Goal: Task Accomplishment & Management: Manage account settings

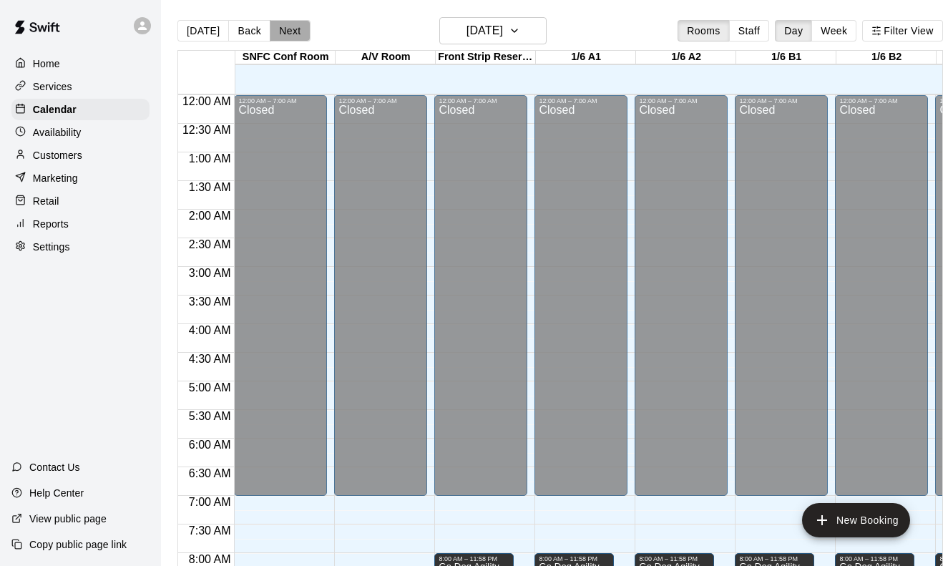
click at [287, 26] on button "Next" at bounding box center [290, 30] width 40 height 21
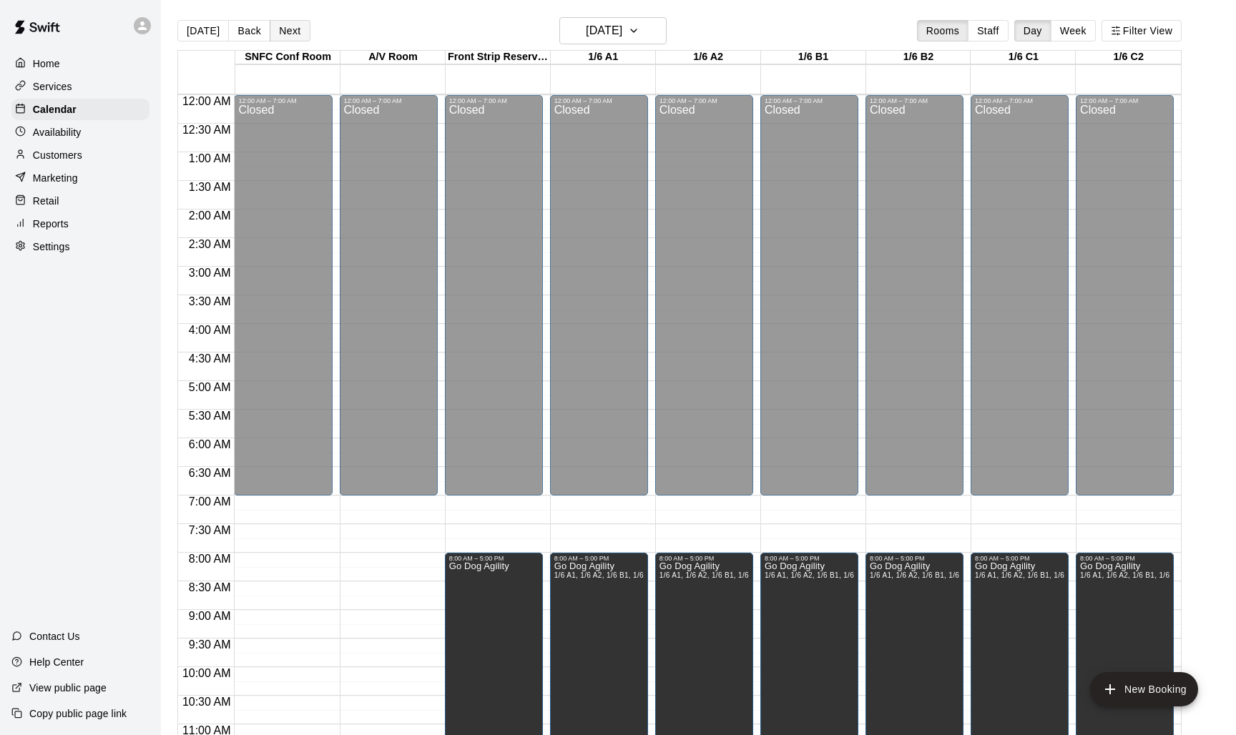
click at [288, 37] on button "Next" at bounding box center [290, 30] width 40 height 21
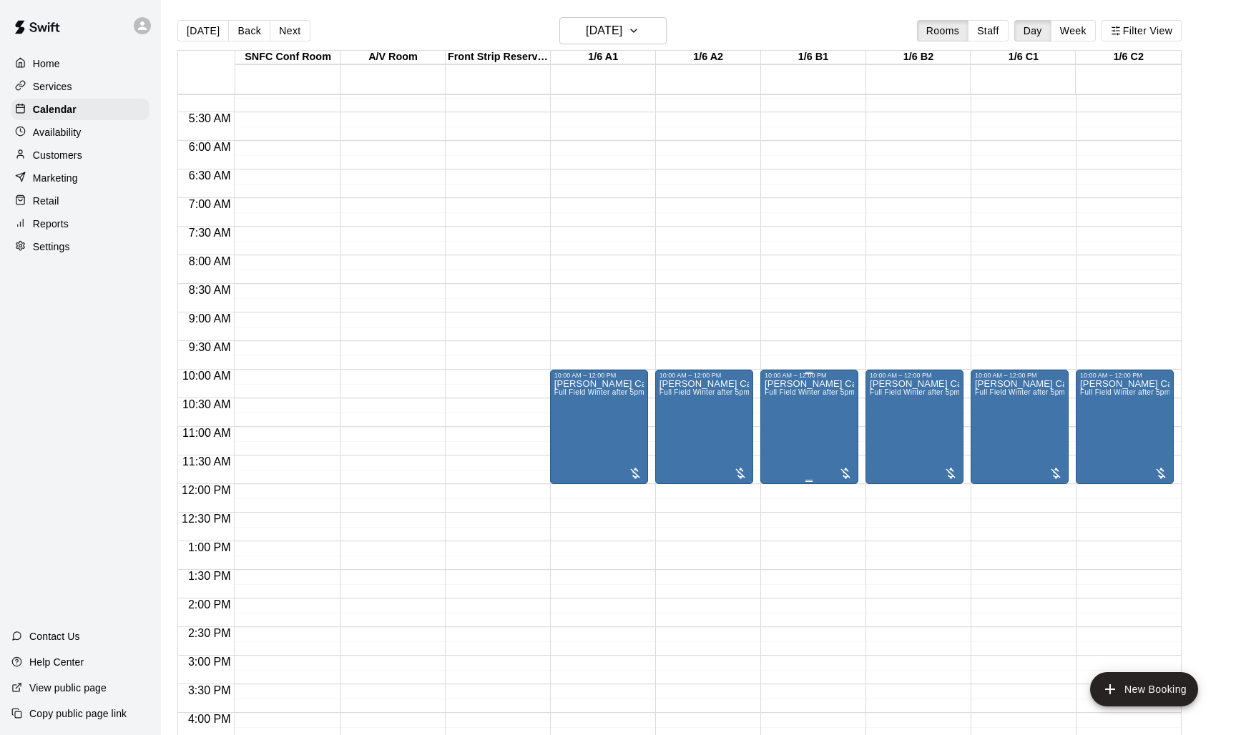
click at [815, 418] on div "Jeff Oskman Camp Full Field Winter after 5pm or weekends" at bounding box center [809, 746] width 89 height 735
click at [775, 391] on icon "edit" at bounding box center [778, 394] width 17 height 17
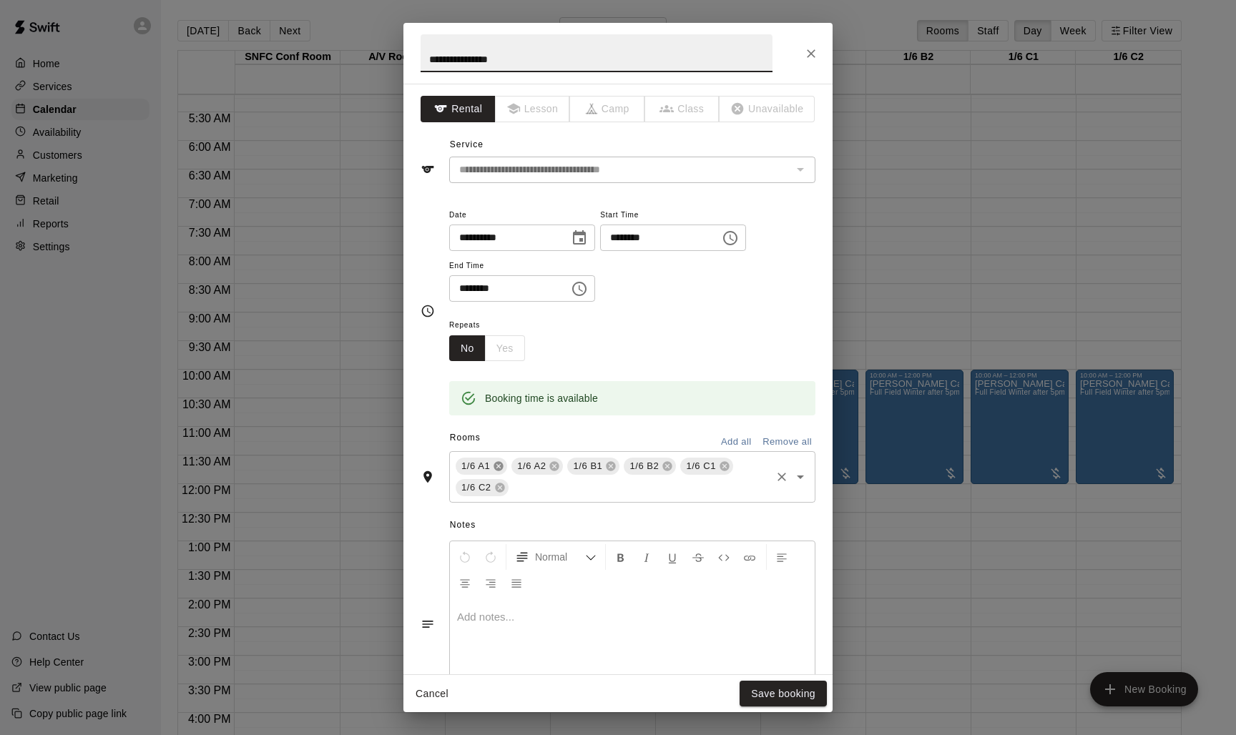
click at [497, 462] on icon at bounding box center [498, 466] width 9 height 9
click at [501, 464] on icon at bounding box center [498, 466] width 11 height 11
click at [497, 463] on icon at bounding box center [498, 466] width 9 height 9
click at [797, 565] on button "Save booking" at bounding box center [783, 694] width 87 height 26
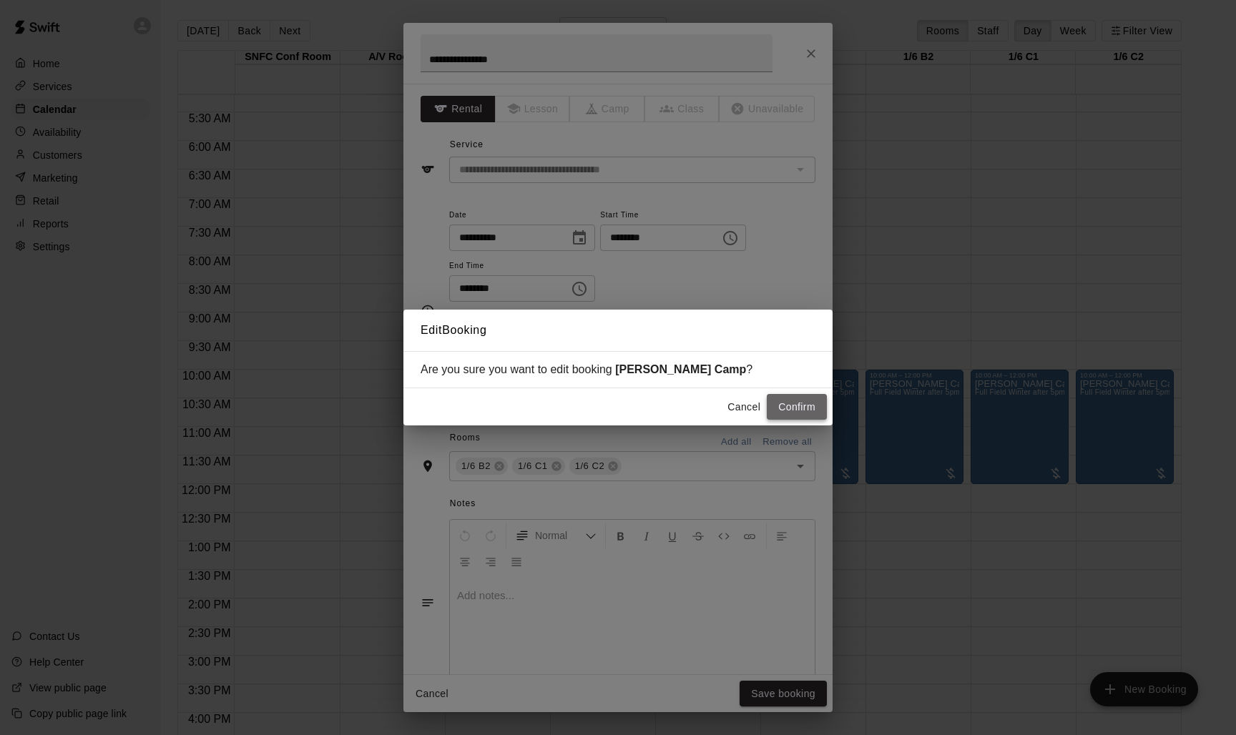
click at [806, 411] on button "Confirm" at bounding box center [797, 407] width 60 height 26
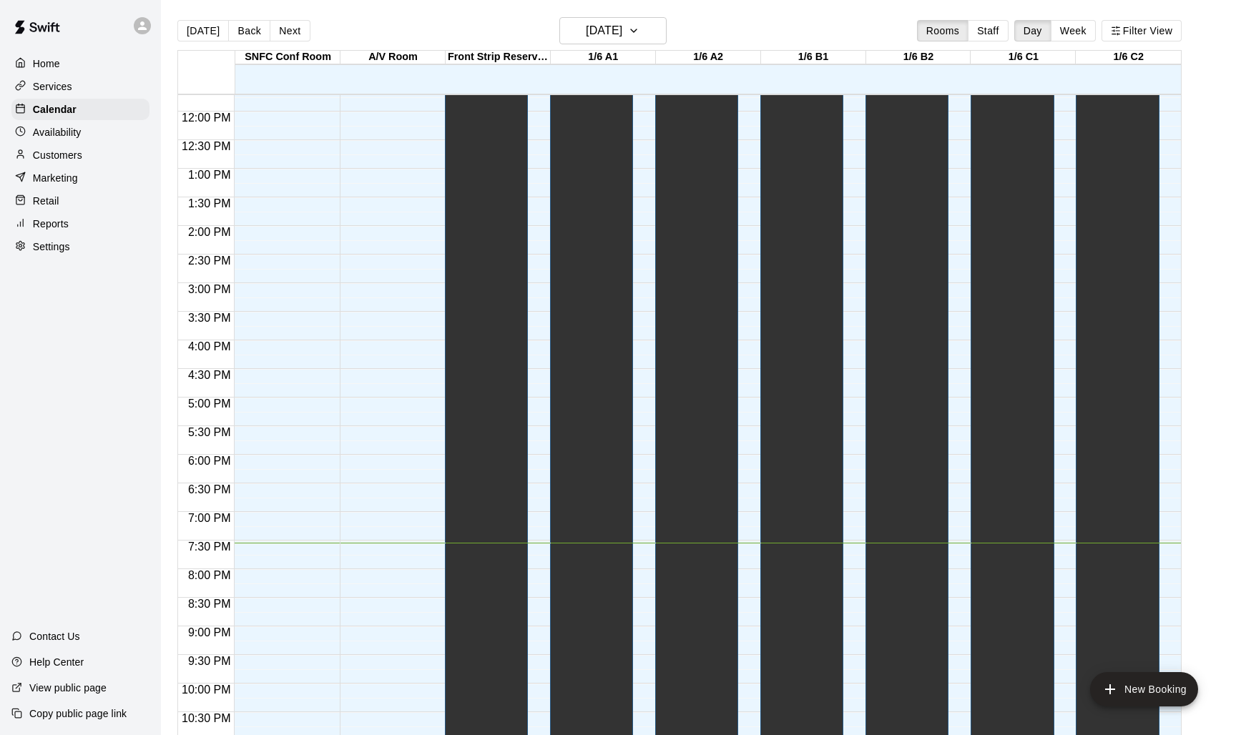
scroll to position [676, 0]
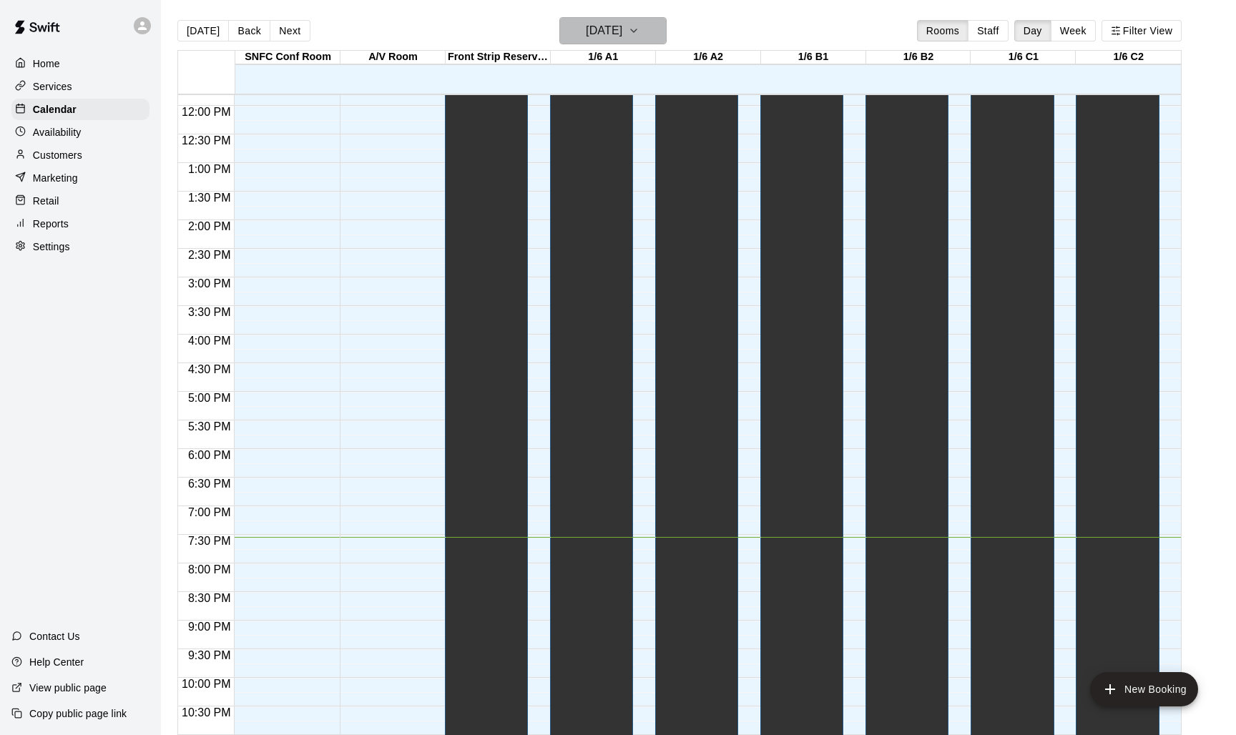
click at [618, 40] on h6 "[DATE]" at bounding box center [604, 31] width 36 height 20
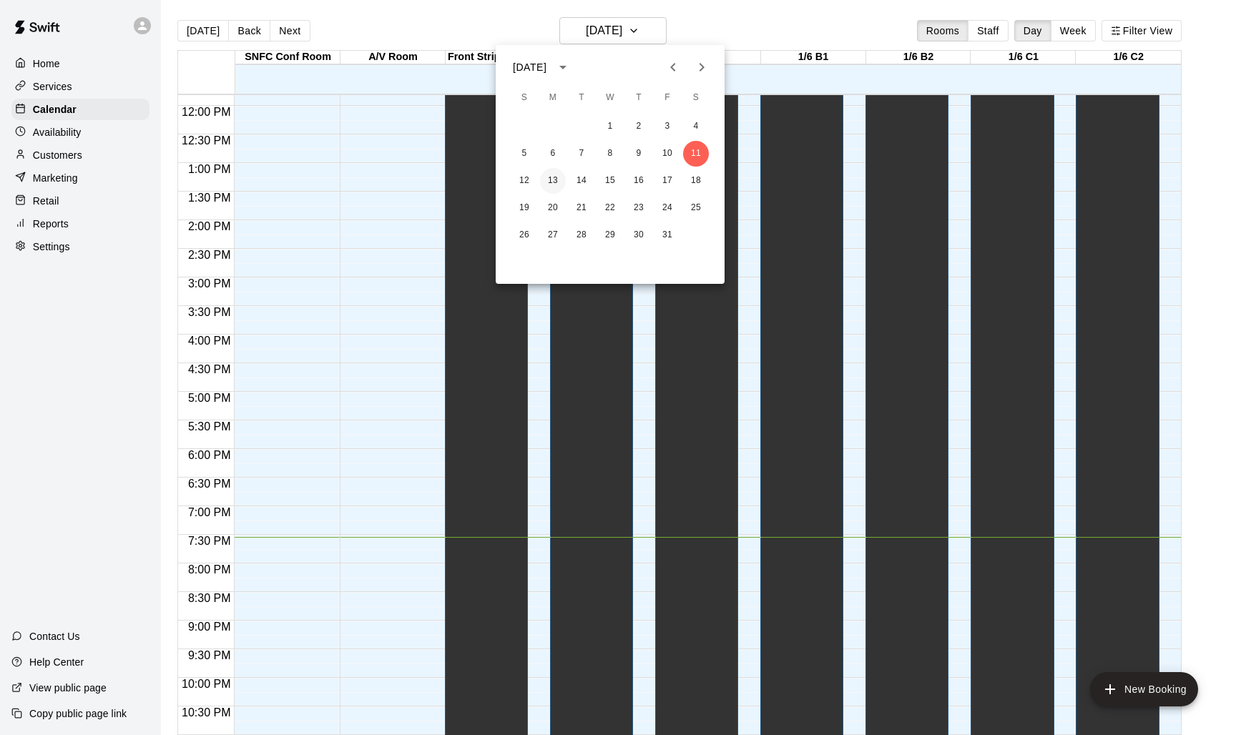
click at [553, 177] on button "13" at bounding box center [553, 181] width 26 height 26
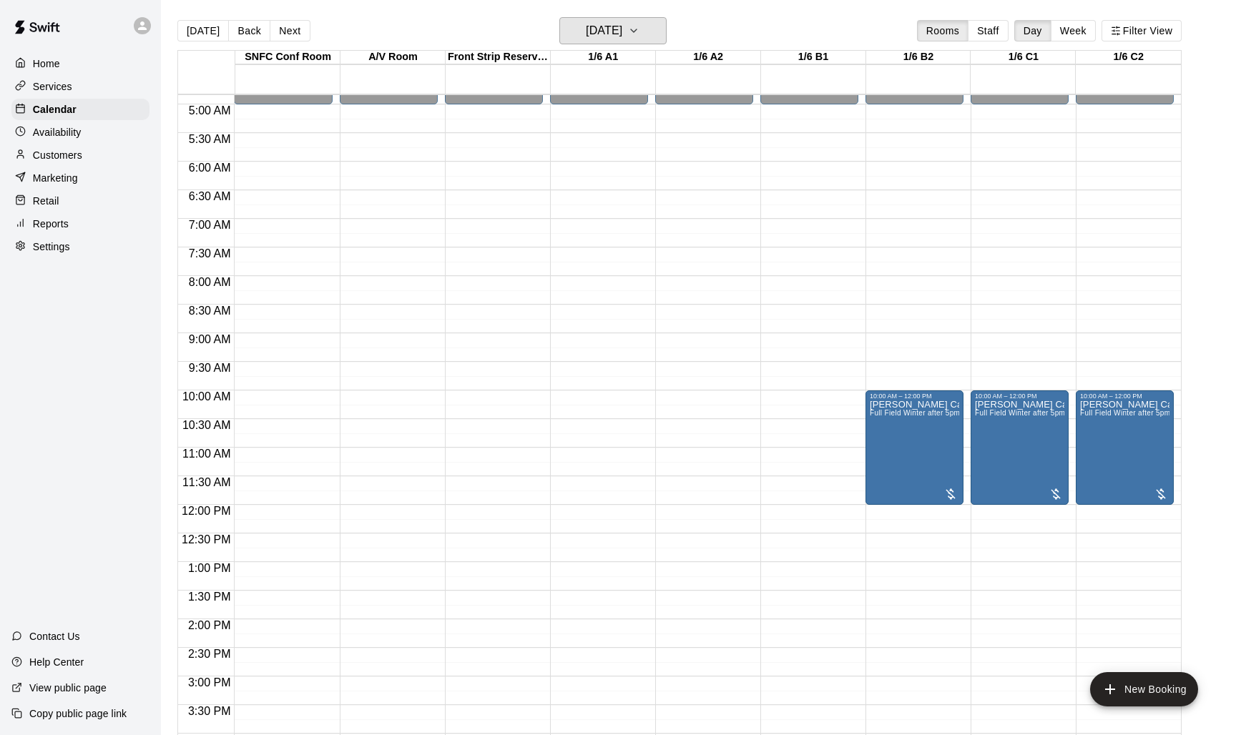
scroll to position [278, 0]
click at [290, 29] on button "Next" at bounding box center [290, 30] width 40 height 21
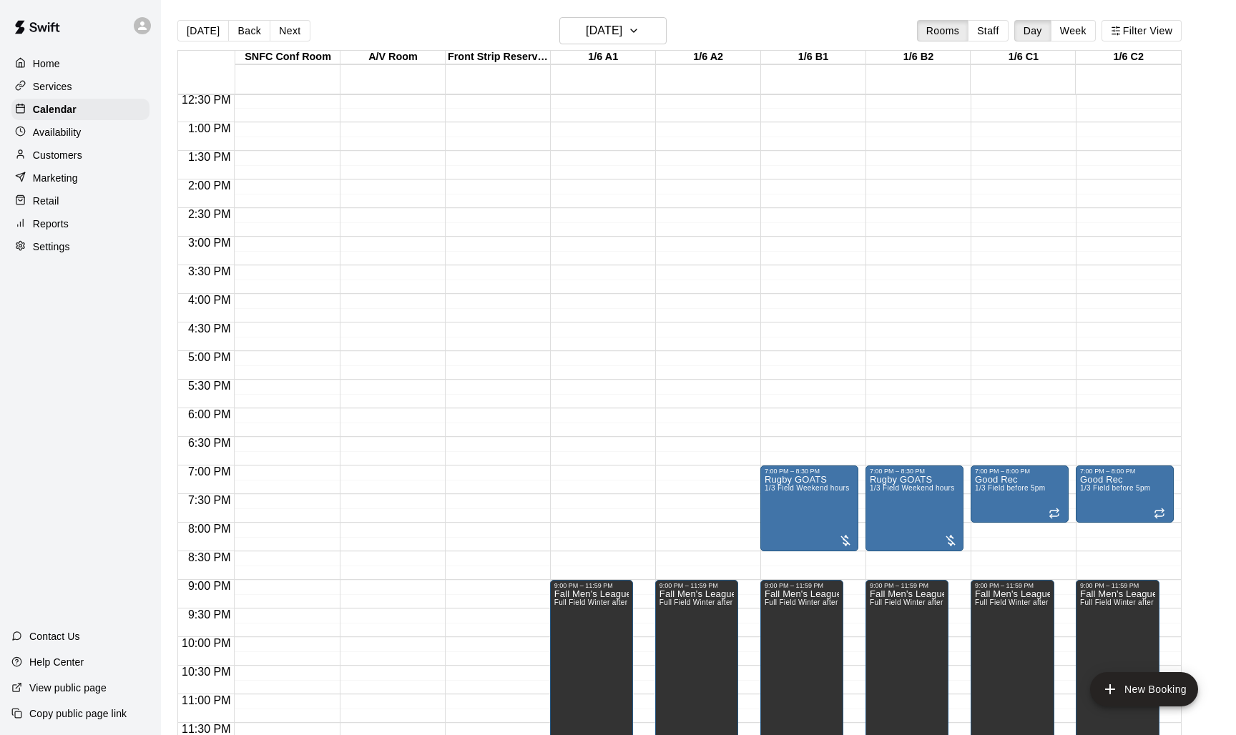
scroll to position [717, 0]
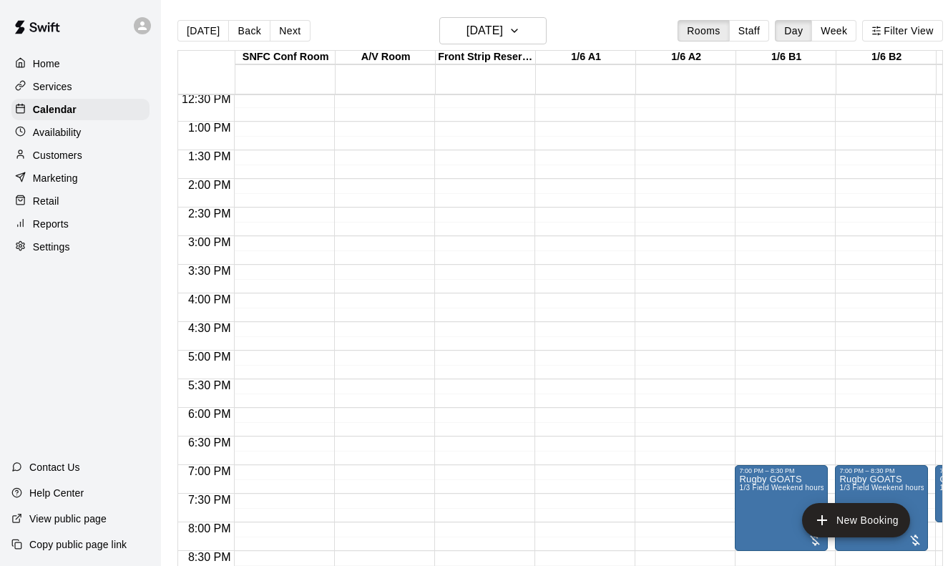
click at [492, 11] on main "[DATE] Back [DATE][DATE] Rooms Staff Day Week Filter View SNFC Conf Room 14 Tue…" at bounding box center [560, 294] width 798 height 589
click at [503, 31] on h6 "[DATE]" at bounding box center [484, 31] width 36 height 20
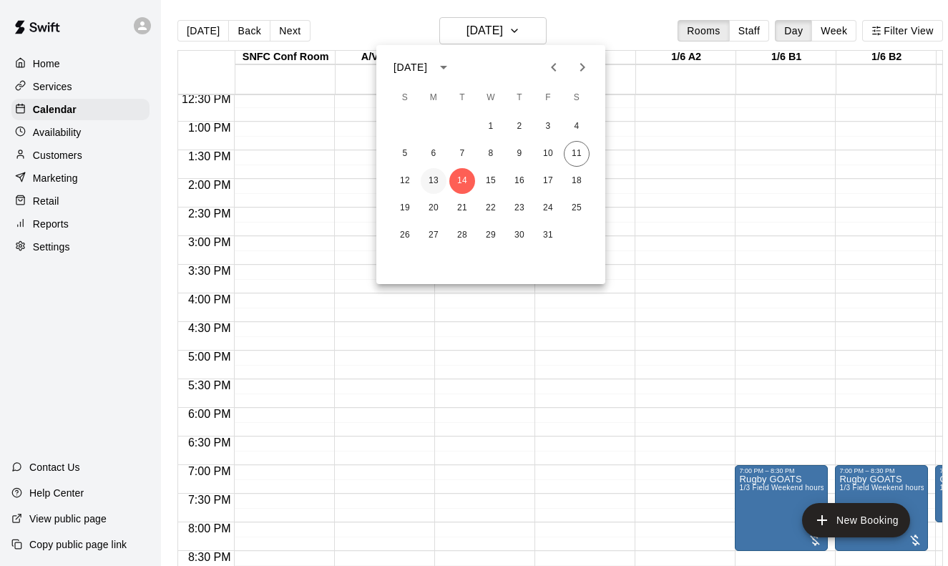
click at [432, 182] on button "13" at bounding box center [434, 181] width 26 height 26
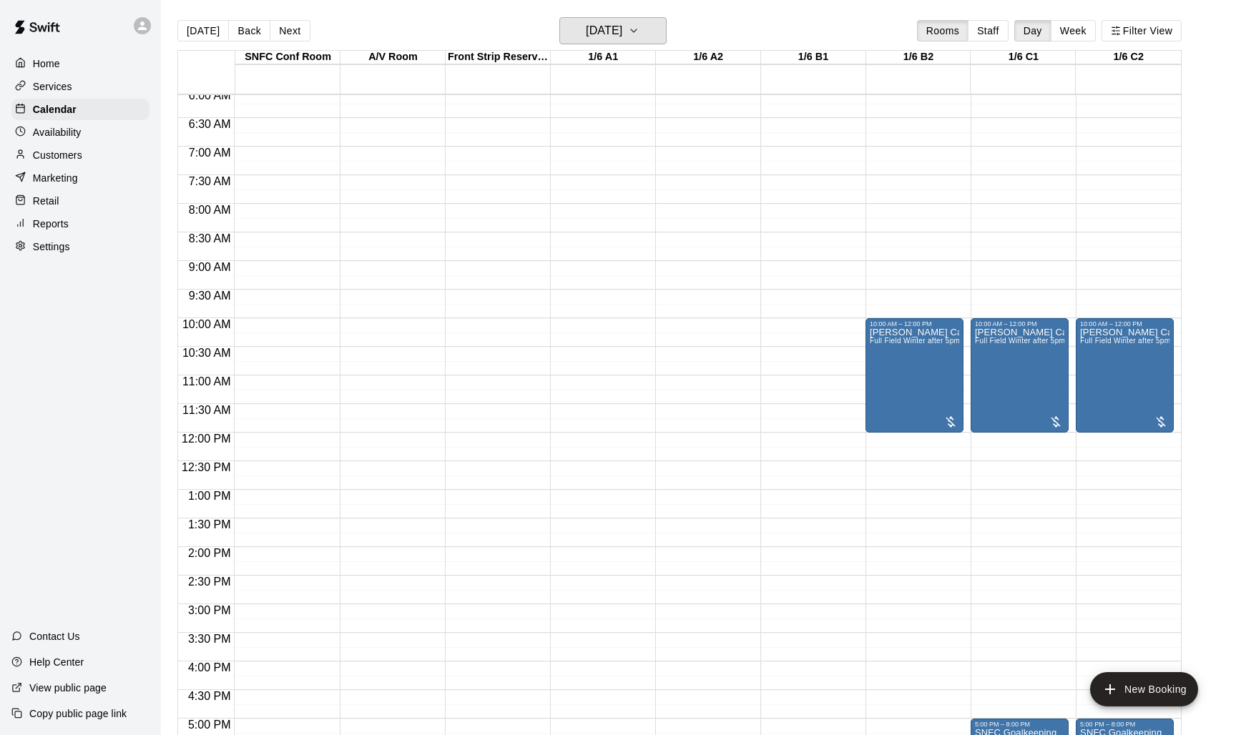
scroll to position [359, 0]
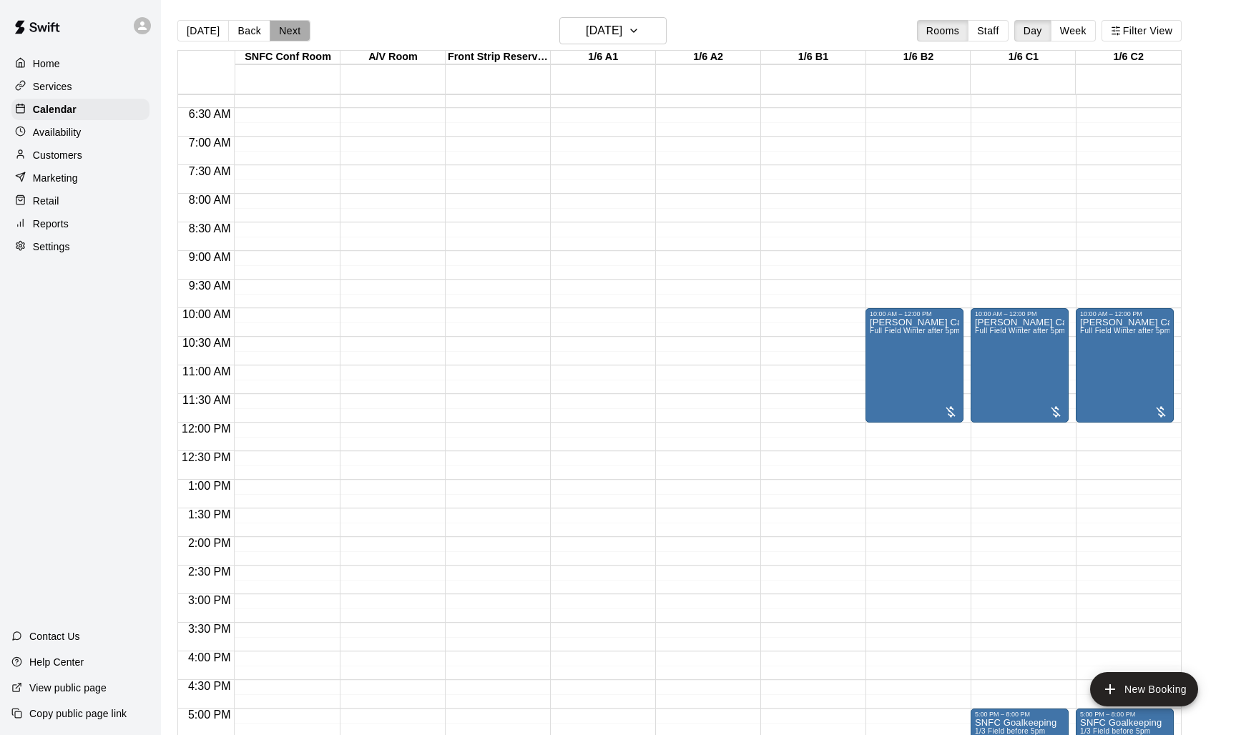
click at [280, 34] on button "Next" at bounding box center [290, 30] width 40 height 21
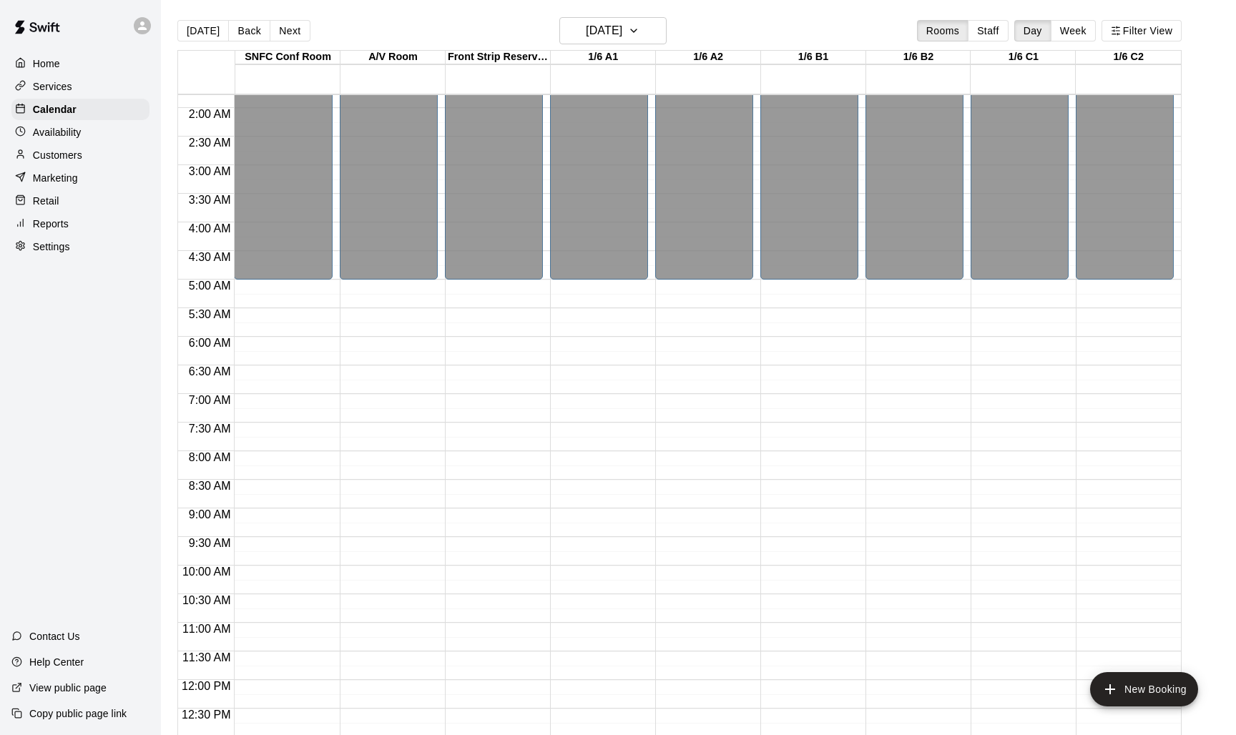
scroll to position [154, 0]
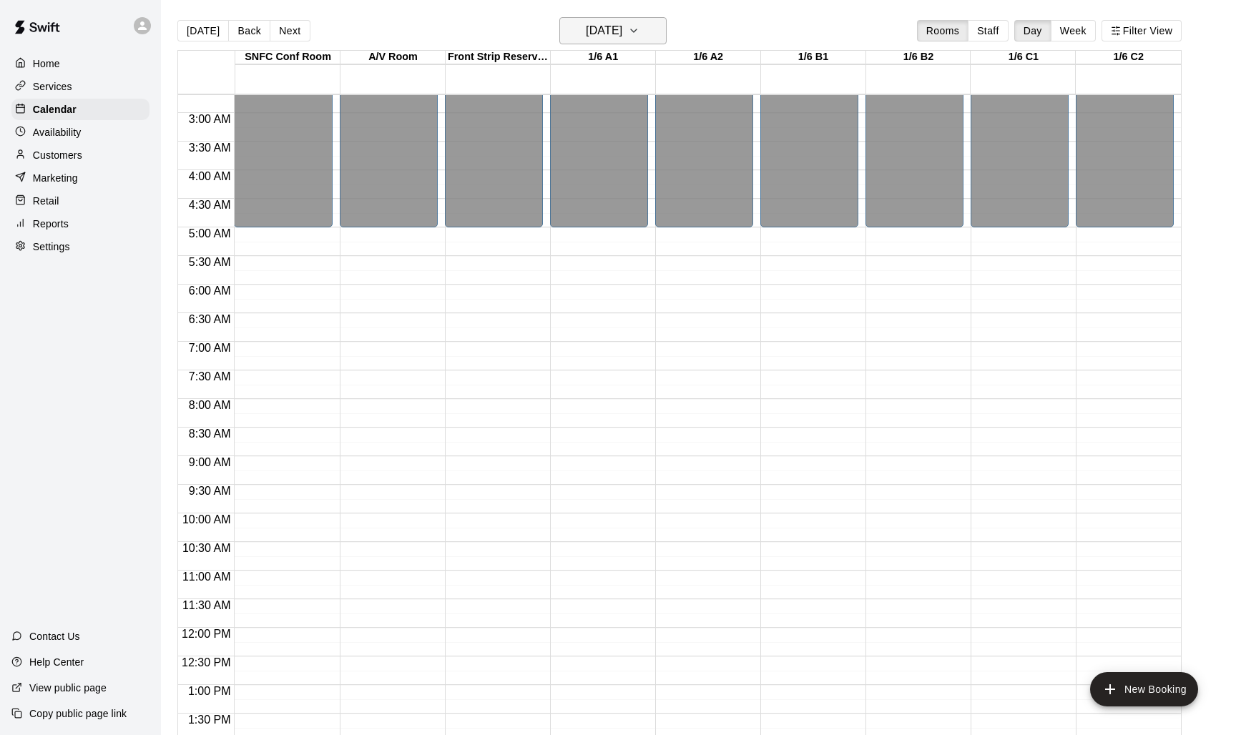
click at [622, 32] on h6 "[DATE]" at bounding box center [604, 31] width 36 height 20
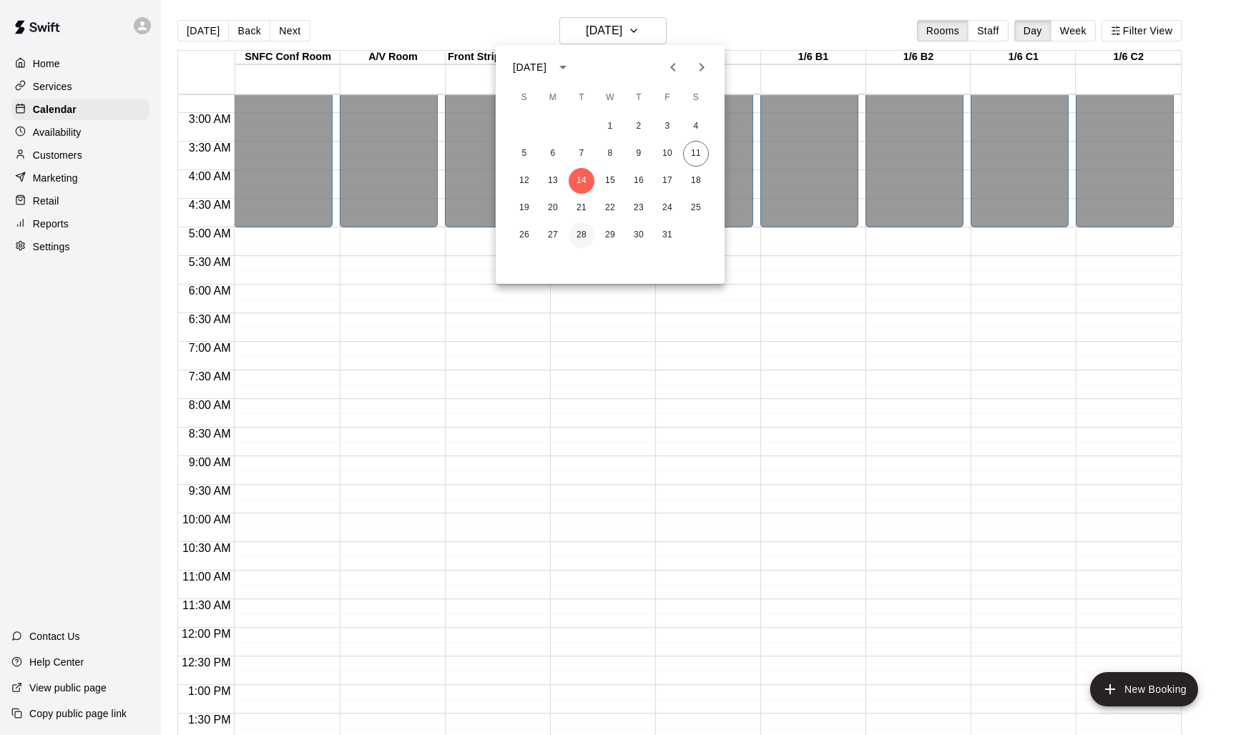
click at [578, 234] on button "28" at bounding box center [582, 235] width 26 height 26
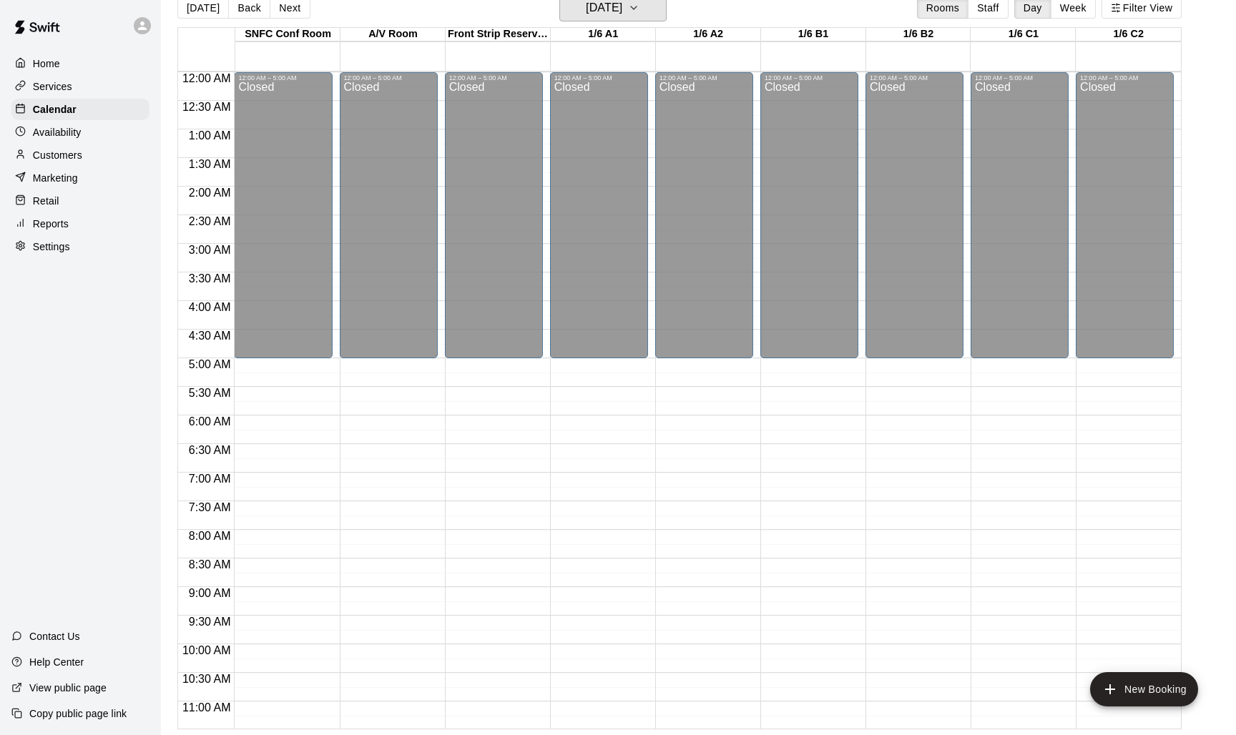
scroll to position [23, 0]
click at [290, 10] on button "Next" at bounding box center [290, 7] width 40 height 21
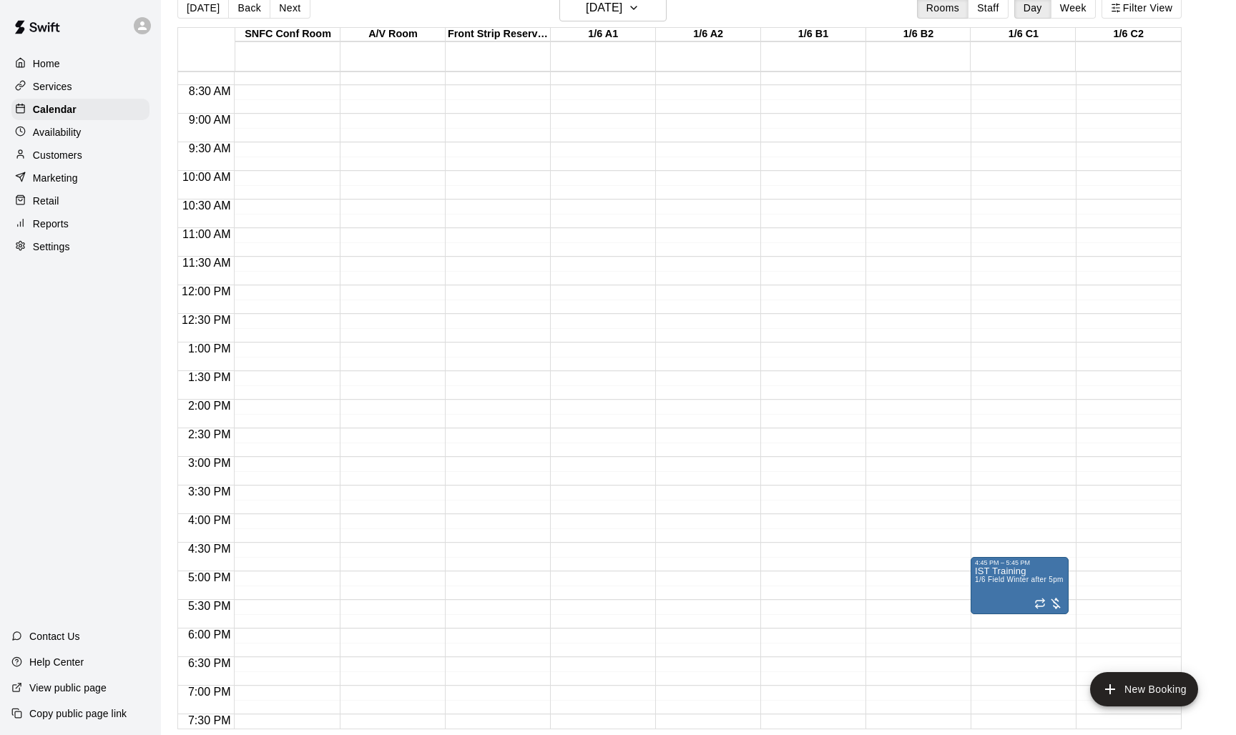
scroll to position [235, 0]
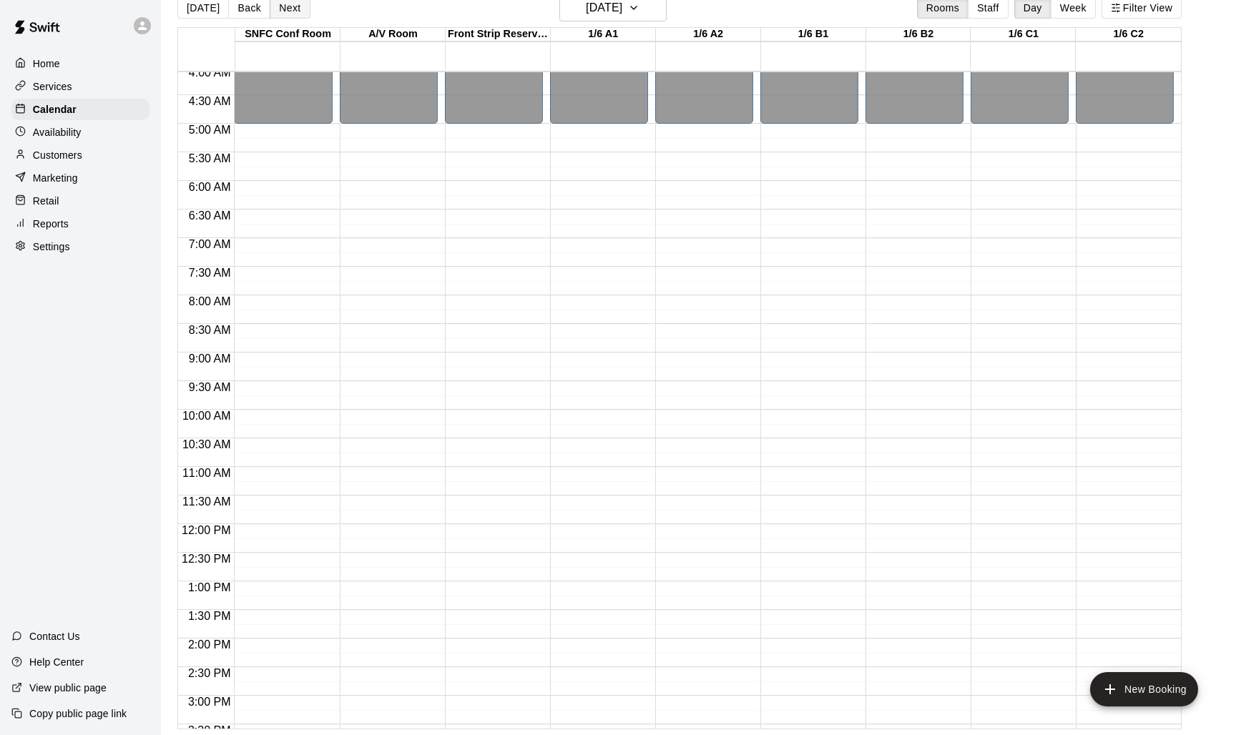
click at [295, 11] on button "Next" at bounding box center [290, 7] width 40 height 21
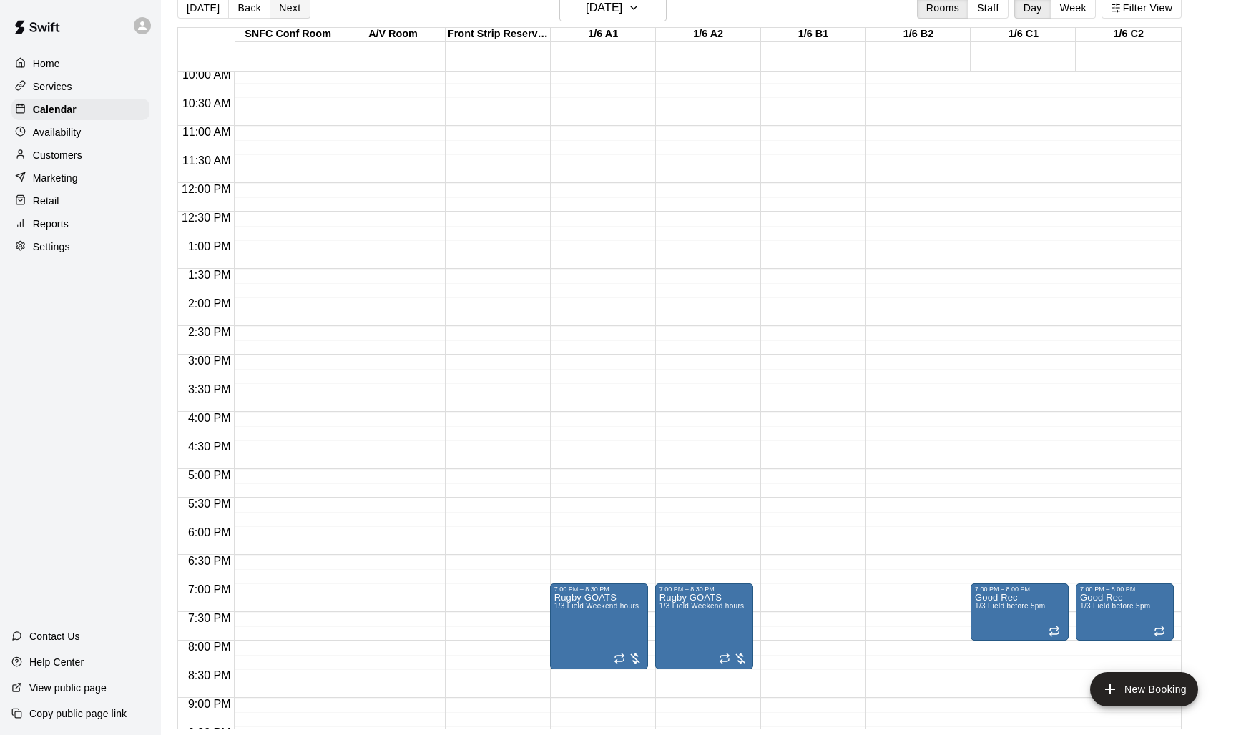
click at [293, 14] on button "Next" at bounding box center [290, 7] width 40 height 21
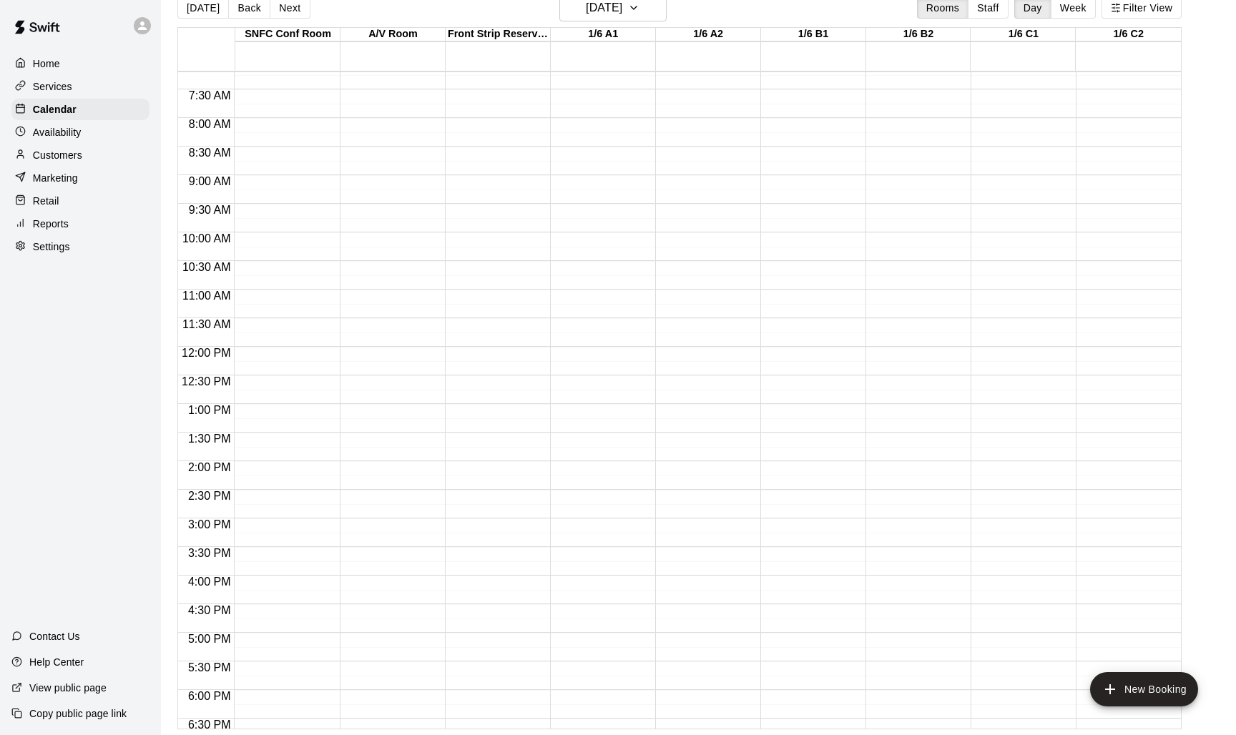
scroll to position [303, 0]
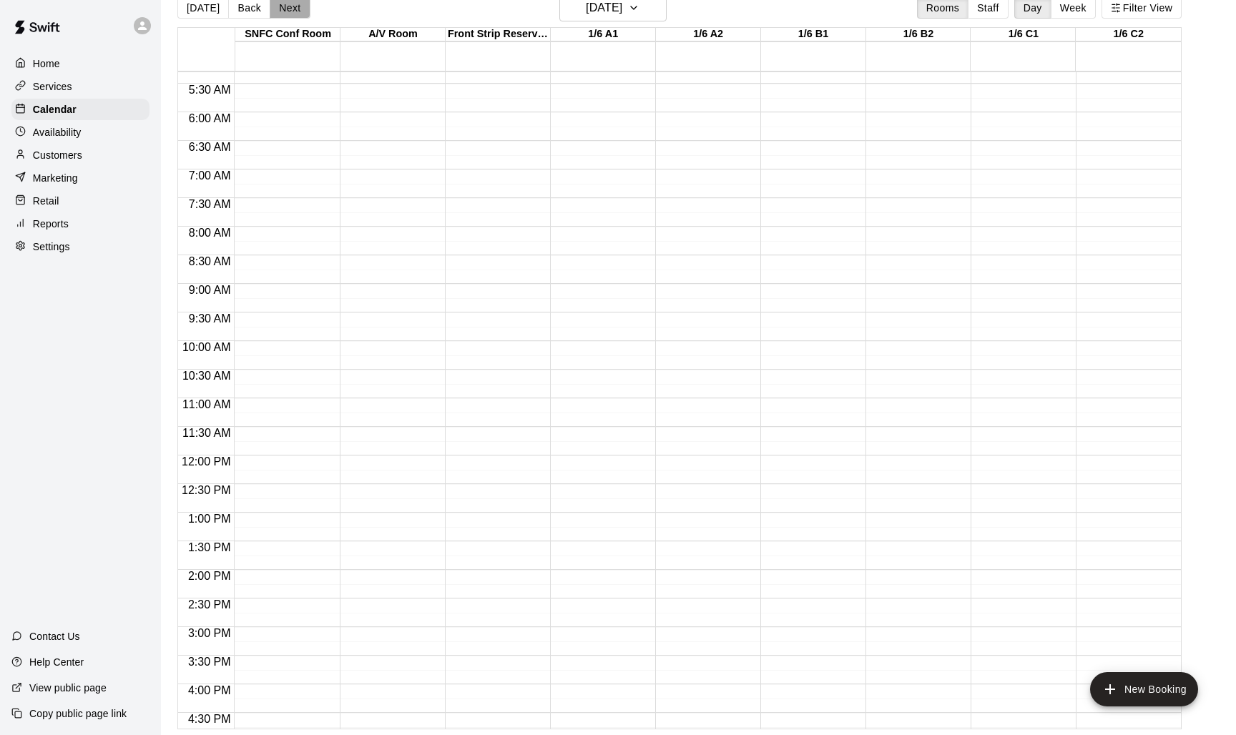
click at [292, 13] on button "Next" at bounding box center [290, 7] width 40 height 21
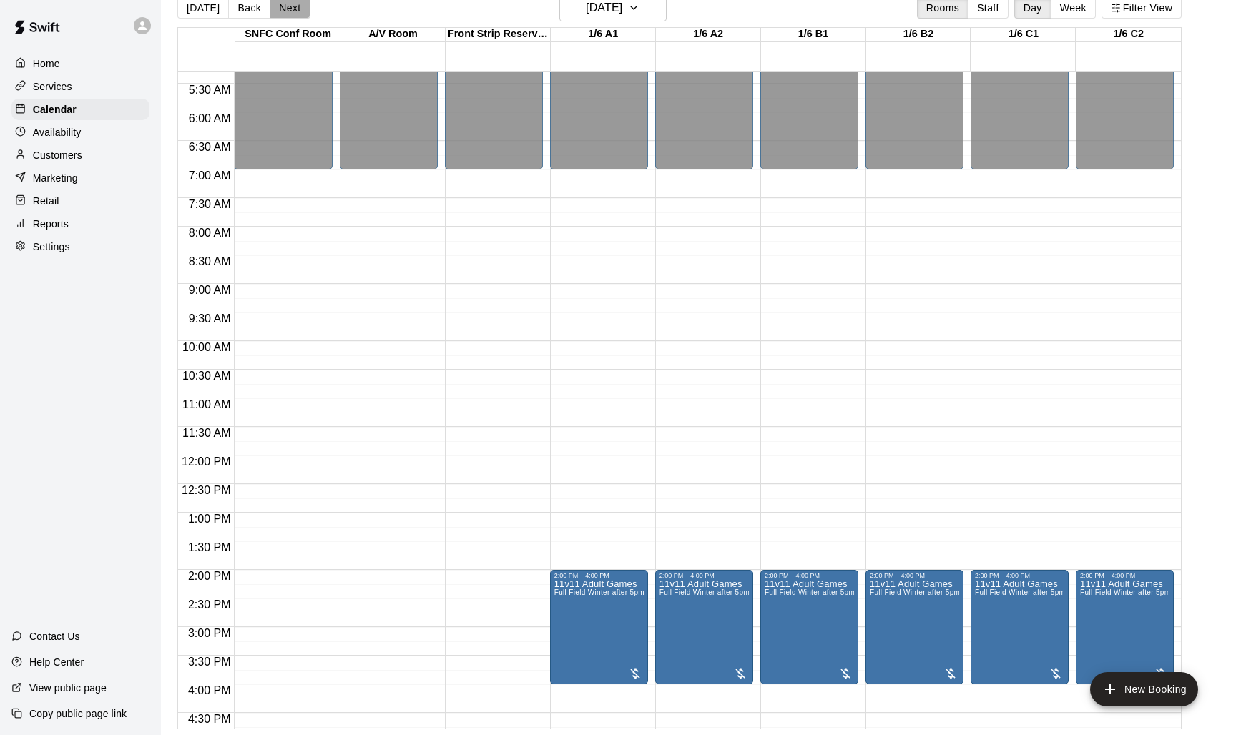
click at [292, 13] on button "Next" at bounding box center [290, 7] width 40 height 21
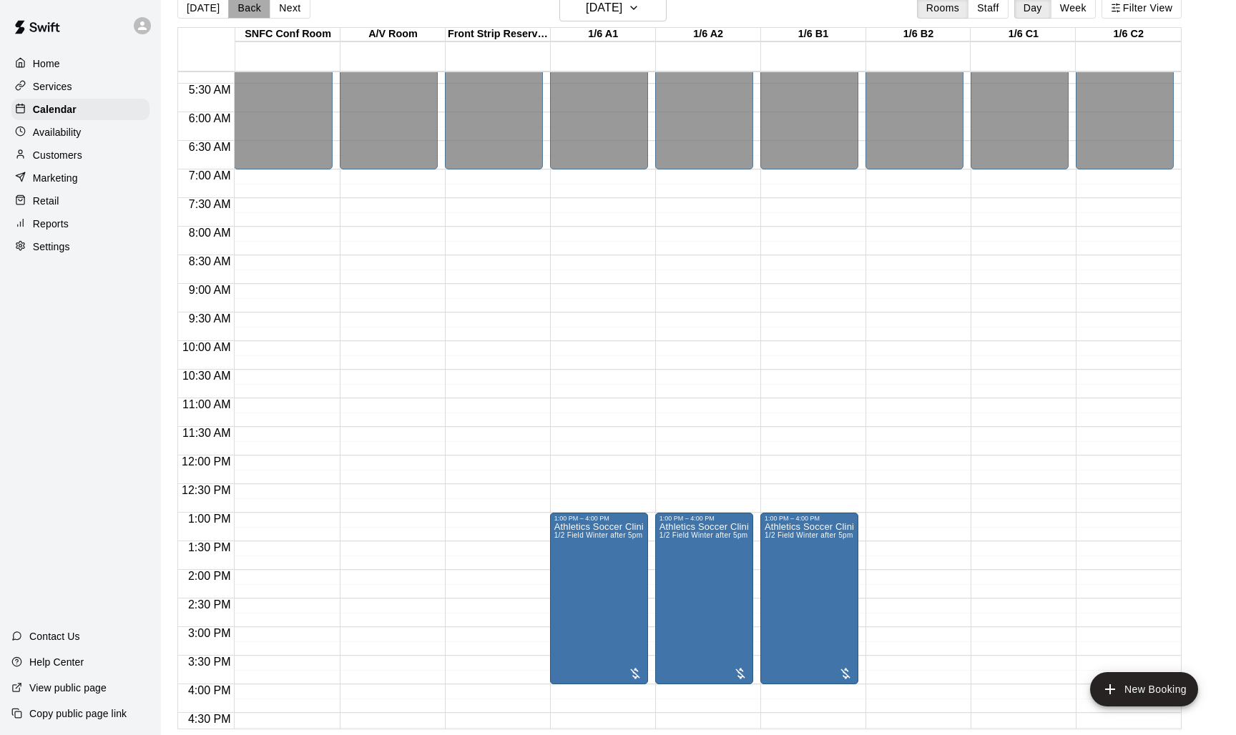
click at [240, 2] on button "Back" at bounding box center [249, 7] width 42 height 21
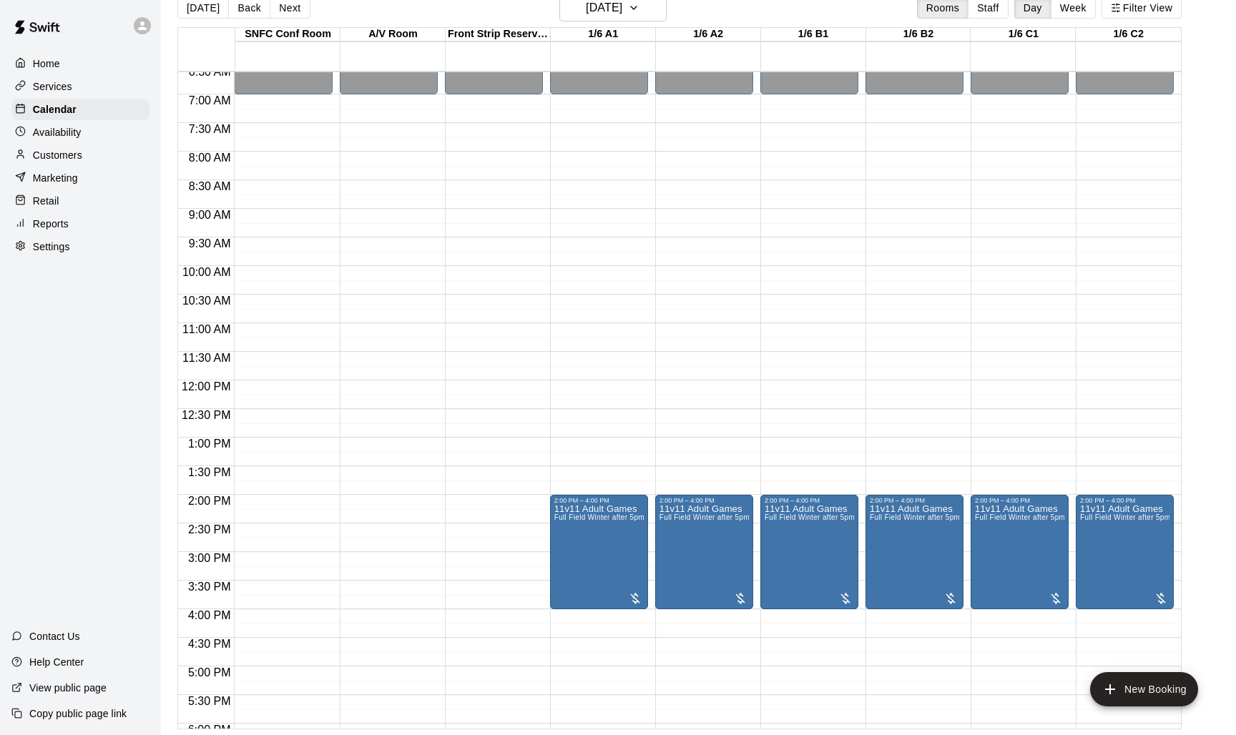
scroll to position [383, 0]
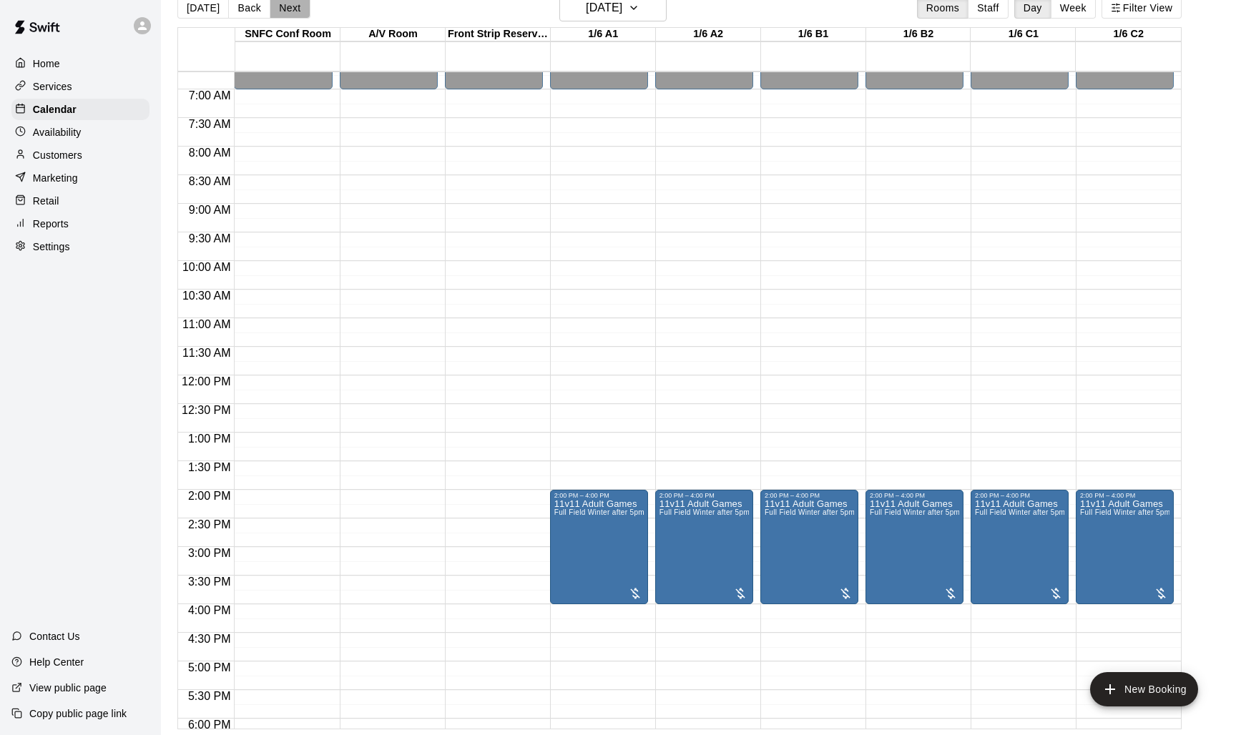
click at [290, 7] on button "Next" at bounding box center [290, 7] width 40 height 21
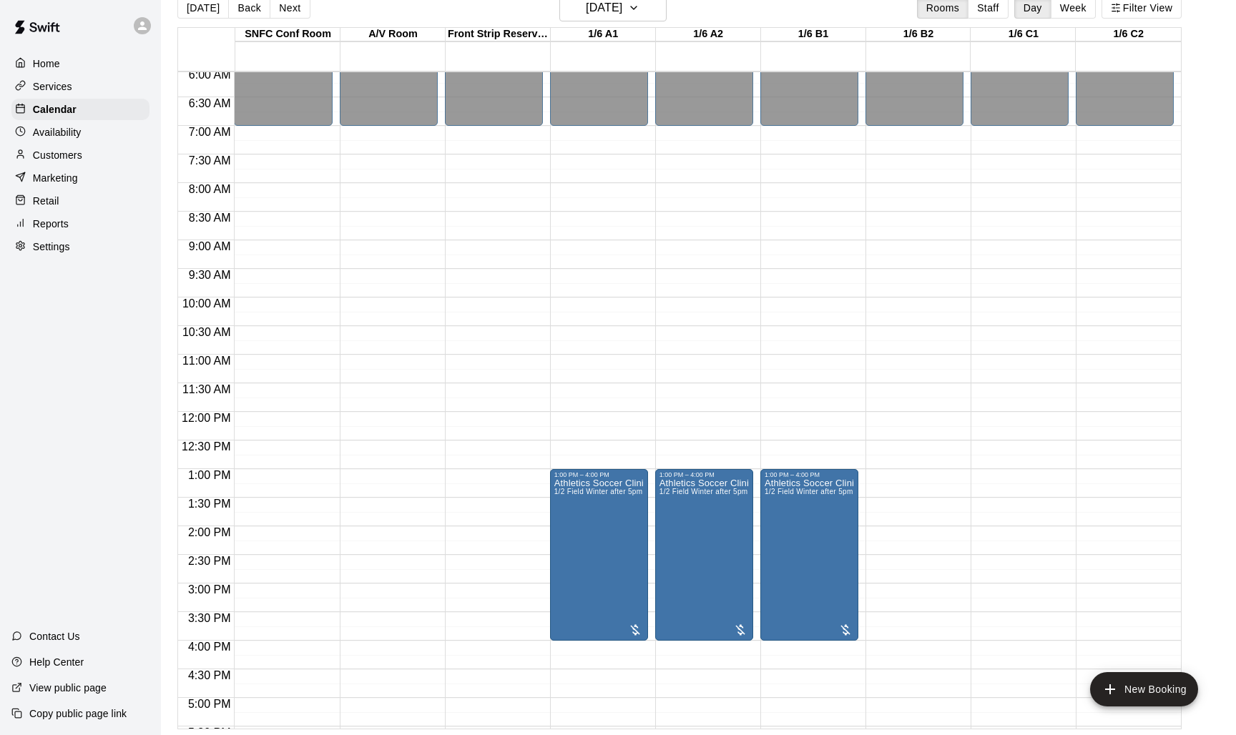
scroll to position [359, 0]
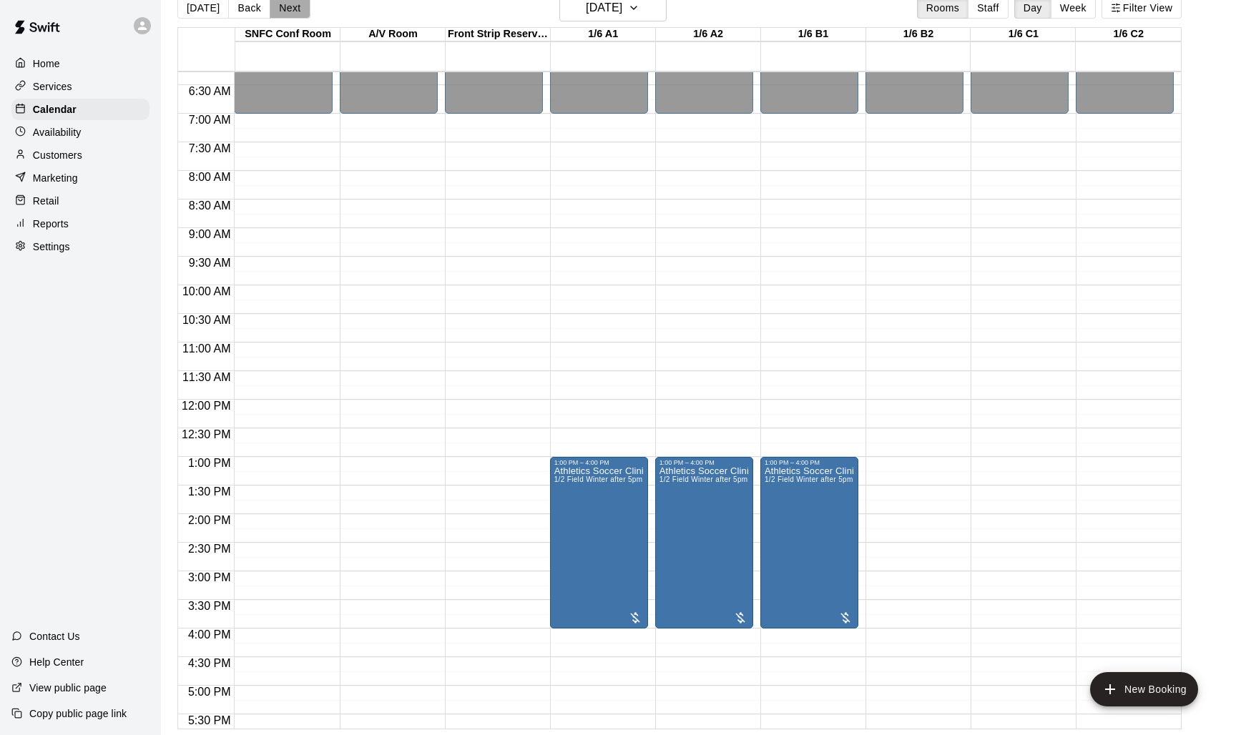
click at [293, 11] on button "Next" at bounding box center [290, 7] width 40 height 21
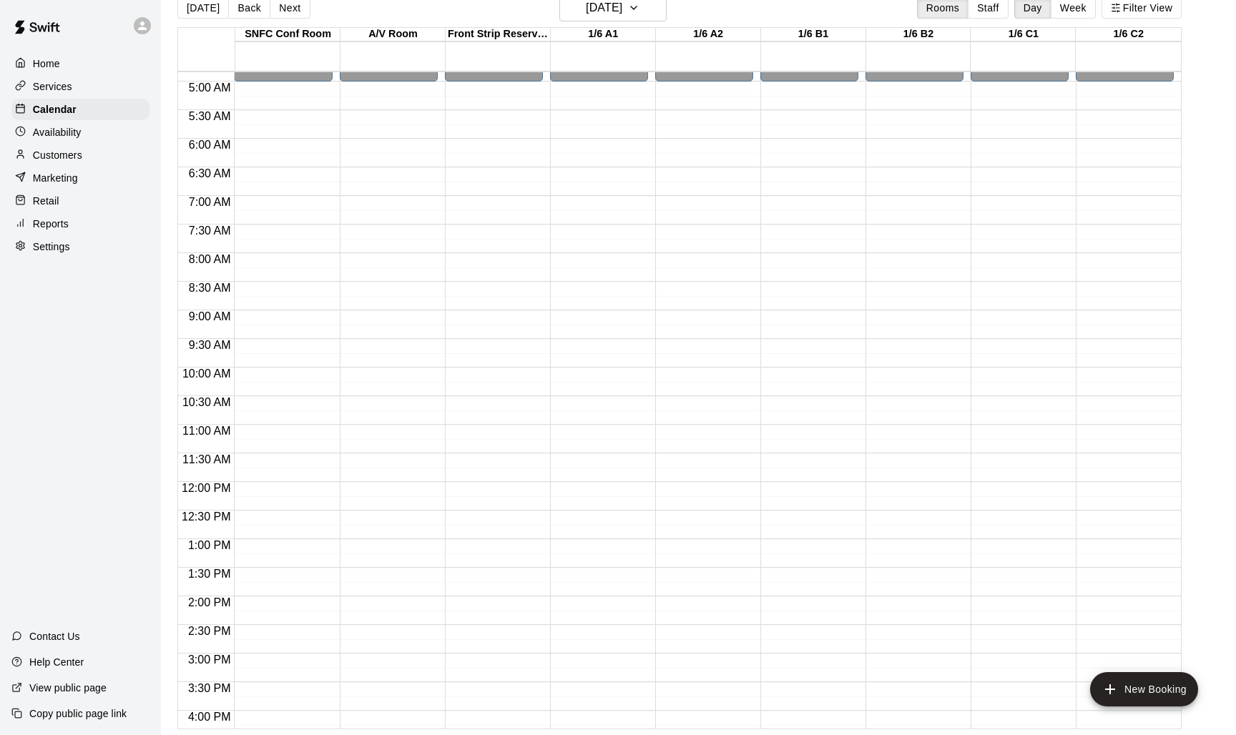
scroll to position [249, 0]
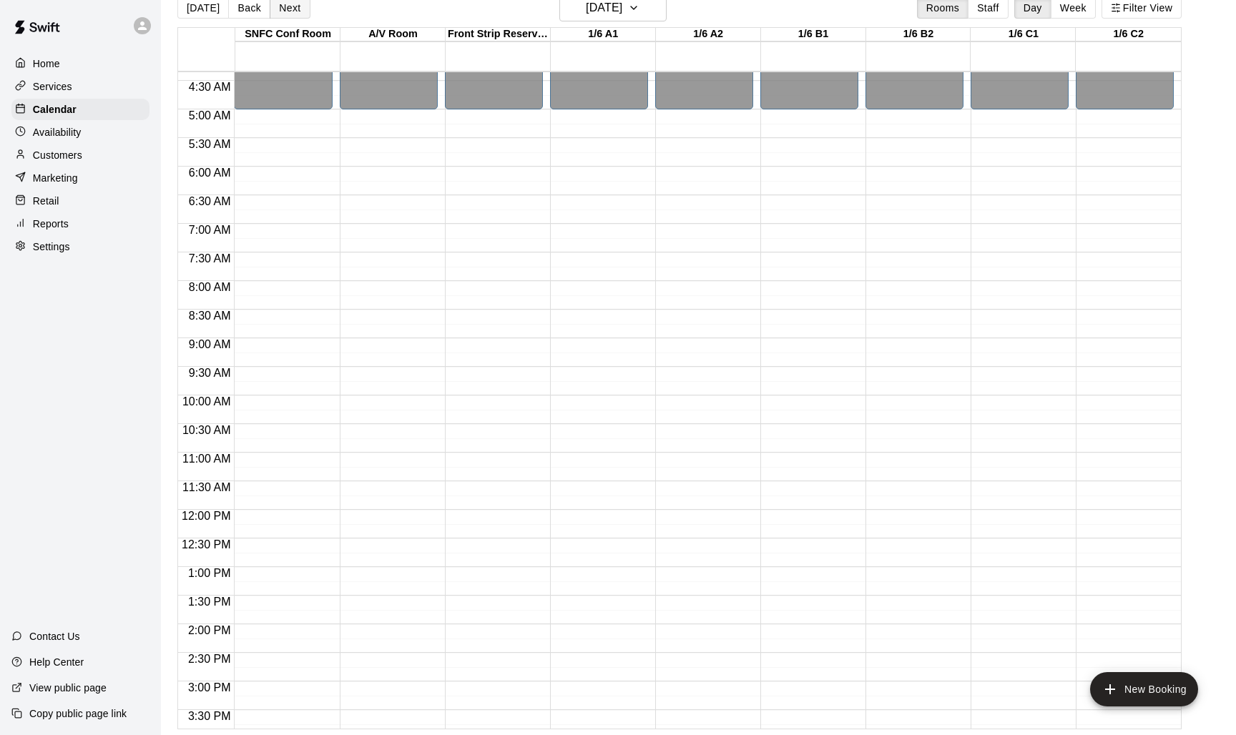
click at [290, 14] on button "Next" at bounding box center [290, 7] width 40 height 21
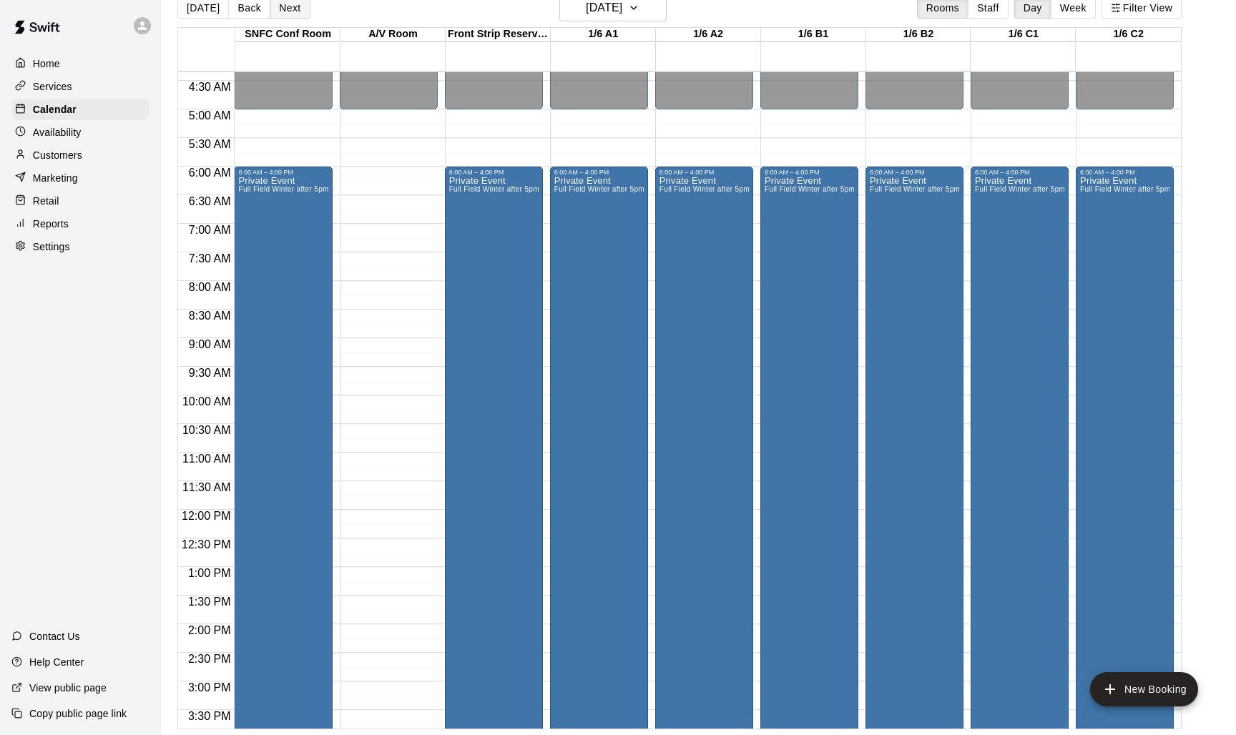
click at [290, 14] on button "Next" at bounding box center [290, 7] width 40 height 21
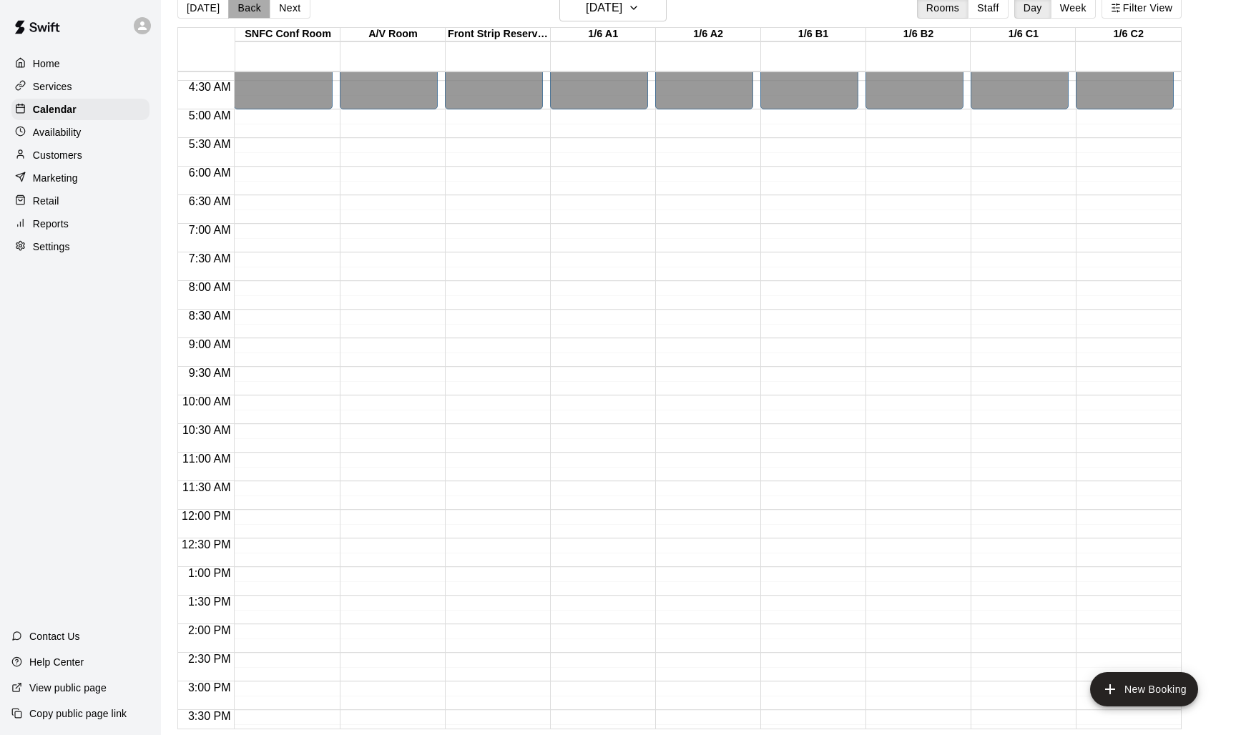
click at [241, 10] on button "Back" at bounding box center [249, 7] width 42 height 21
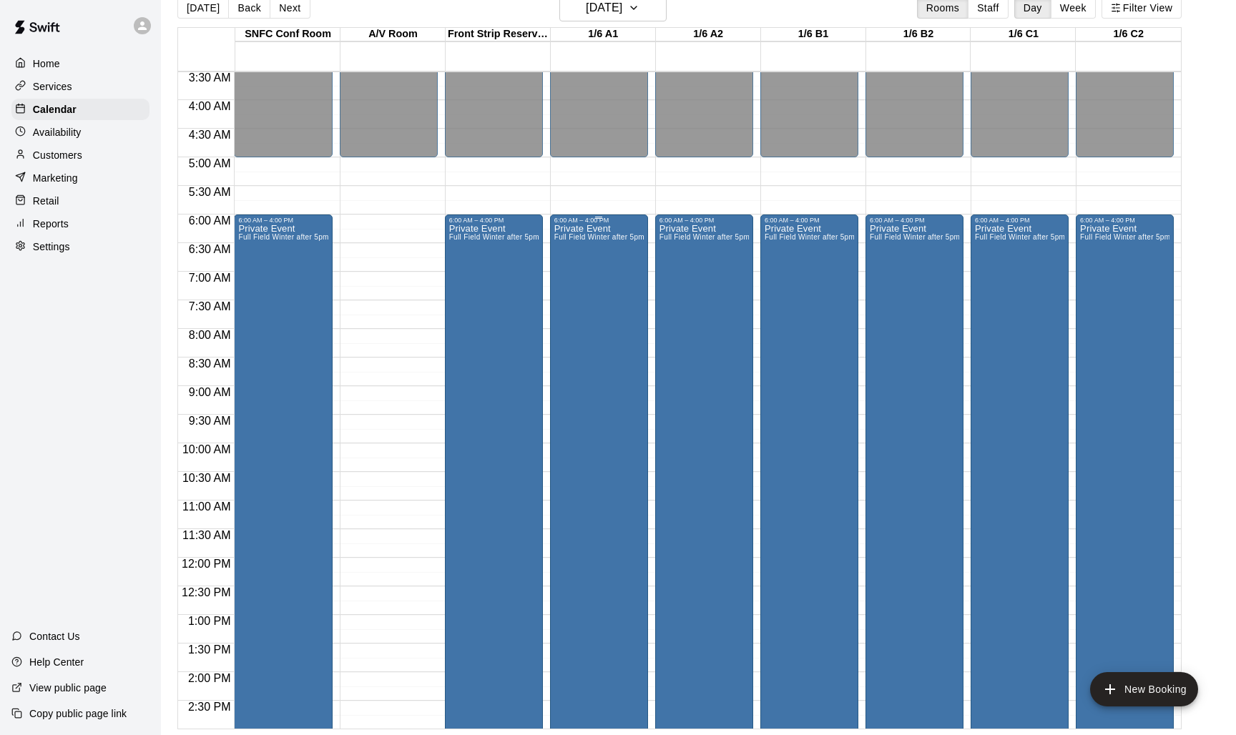
scroll to position [201, 0]
click at [297, 11] on button "Next" at bounding box center [290, 7] width 40 height 21
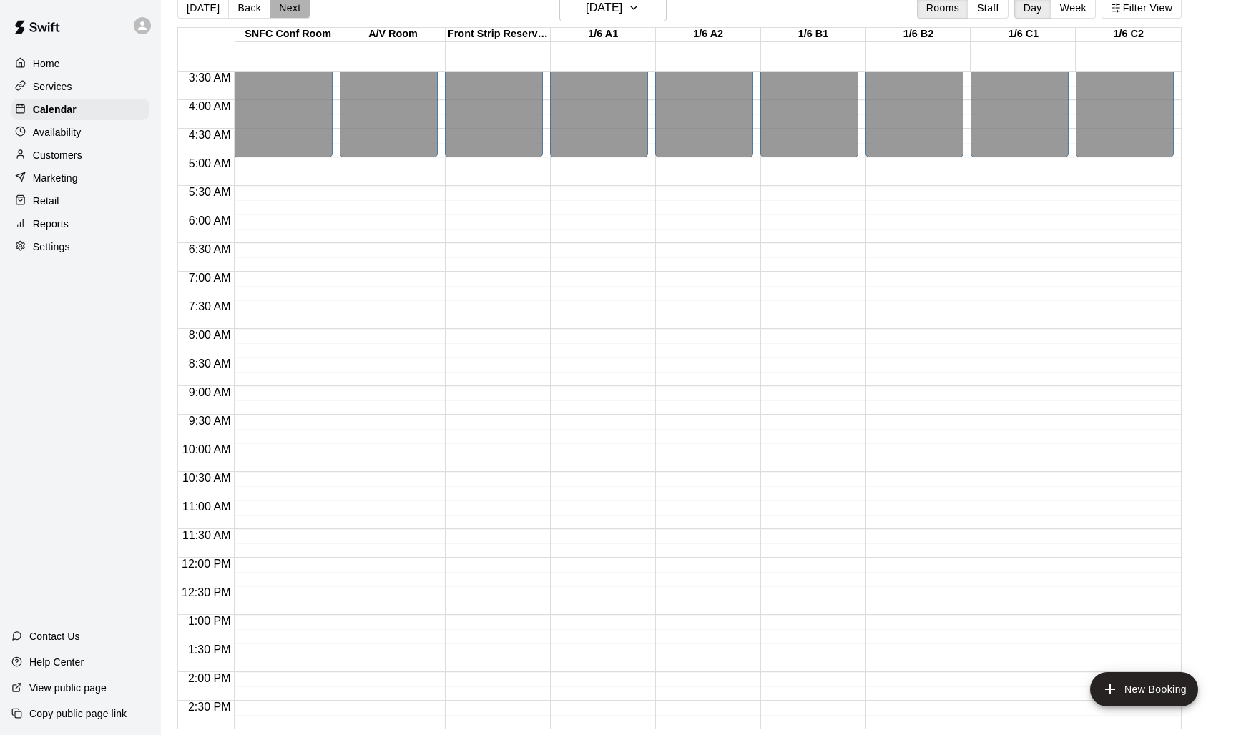
click at [297, 11] on button "Next" at bounding box center [290, 7] width 40 height 21
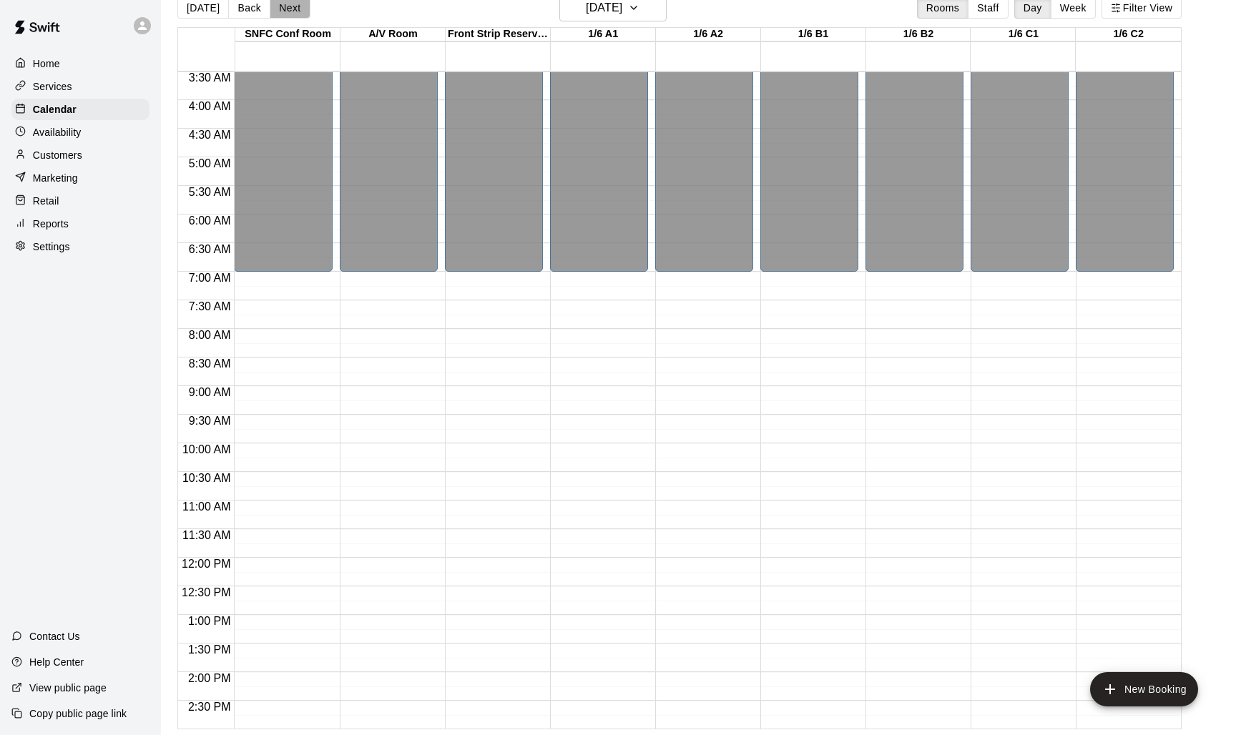
click at [297, 11] on button "Next" at bounding box center [290, 7] width 40 height 21
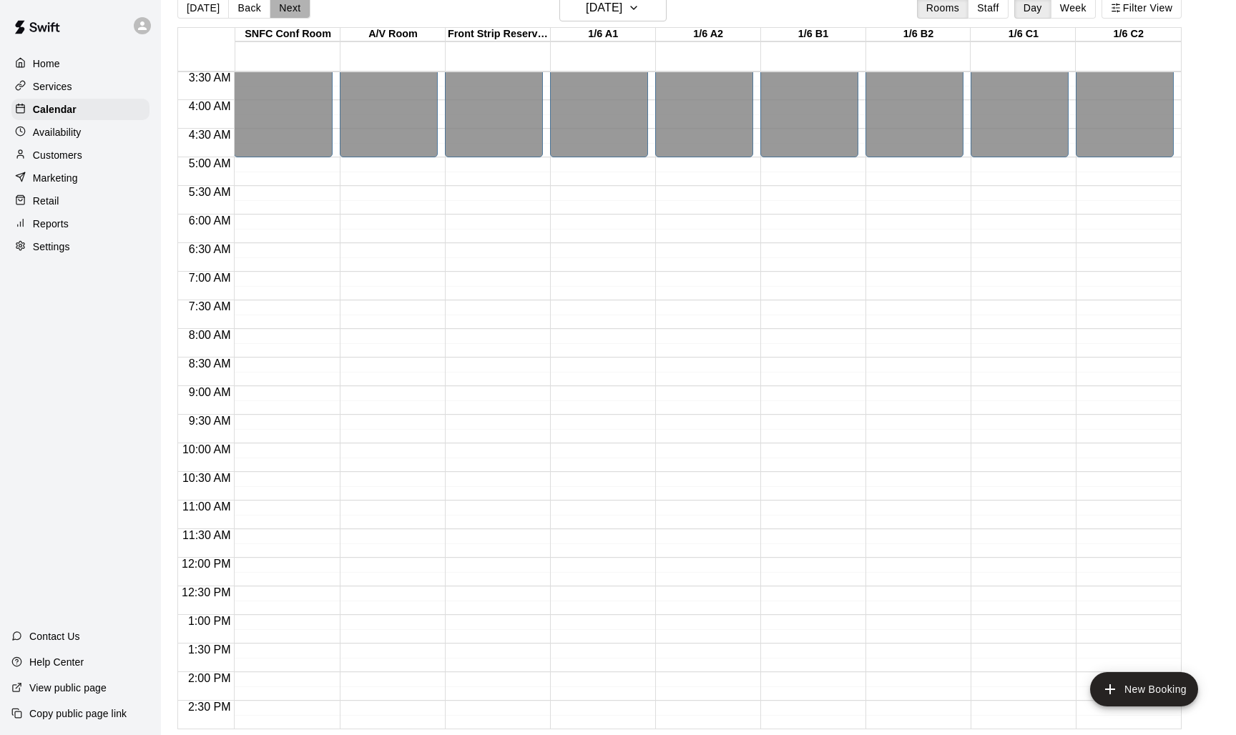
click at [297, 11] on button "Next" at bounding box center [290, 7] width 40 height 21
click at [249, 9] on button "Back" at bounding box center [249, 7] width 42 height 21
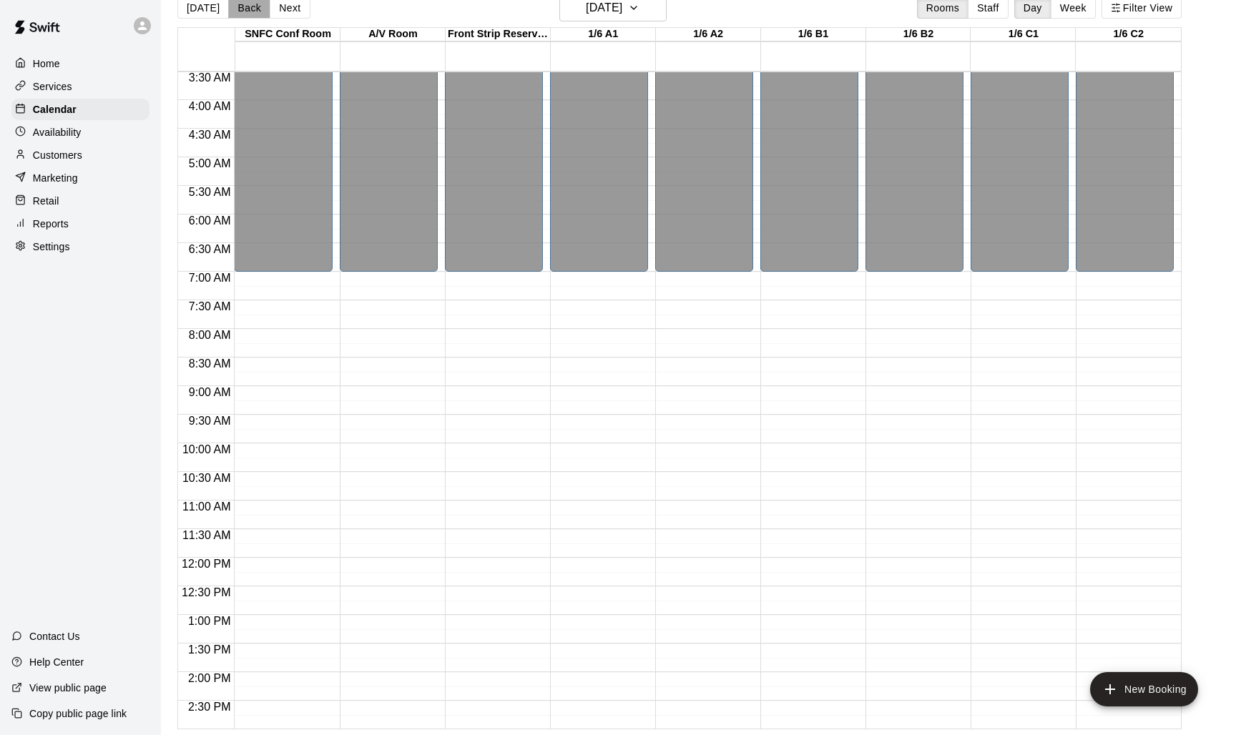
click at [249, 9] on button "Back" at bounding box center [249, 7] width 42 height 21
click at [501, 200] on div "Closed" at bounding box center [493, 79] width 89 height 396
click at [291, 9] on button "Next" at bounding box center [290, 7] width 40 height 21
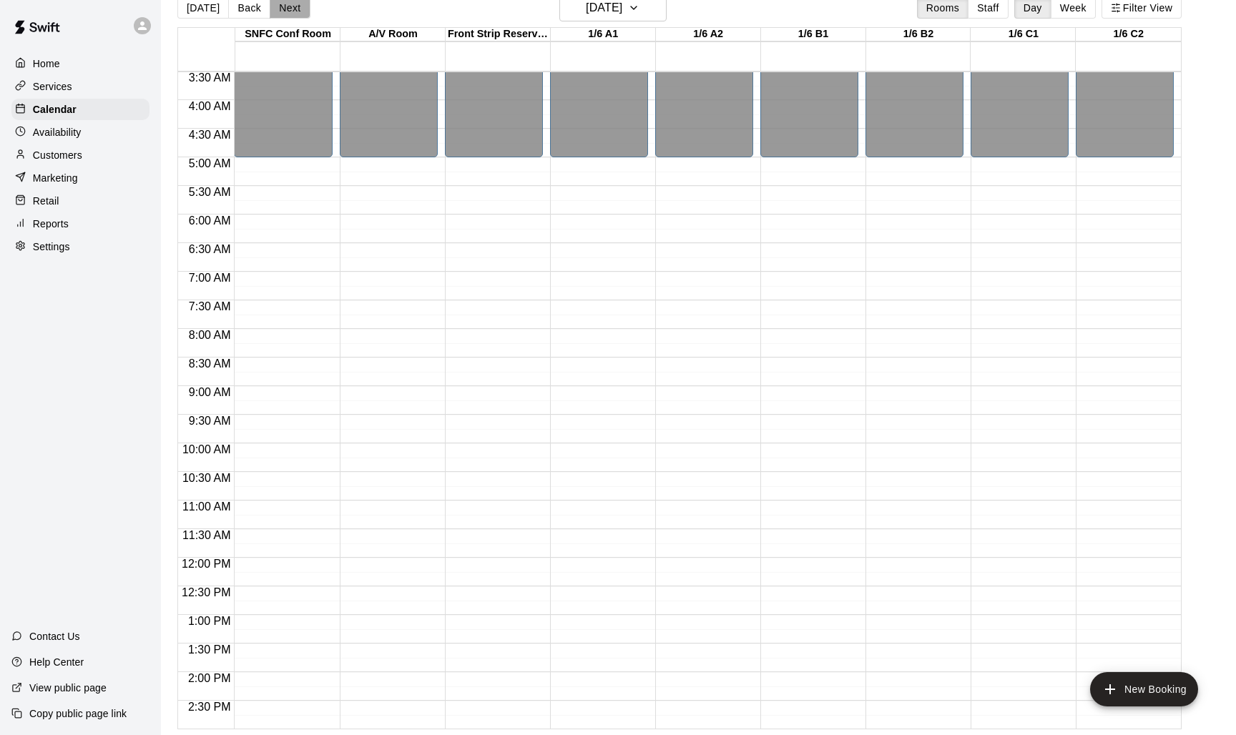
click at [291, 9] on button "Next" at bounding box center [290, 7] width 40 height 21
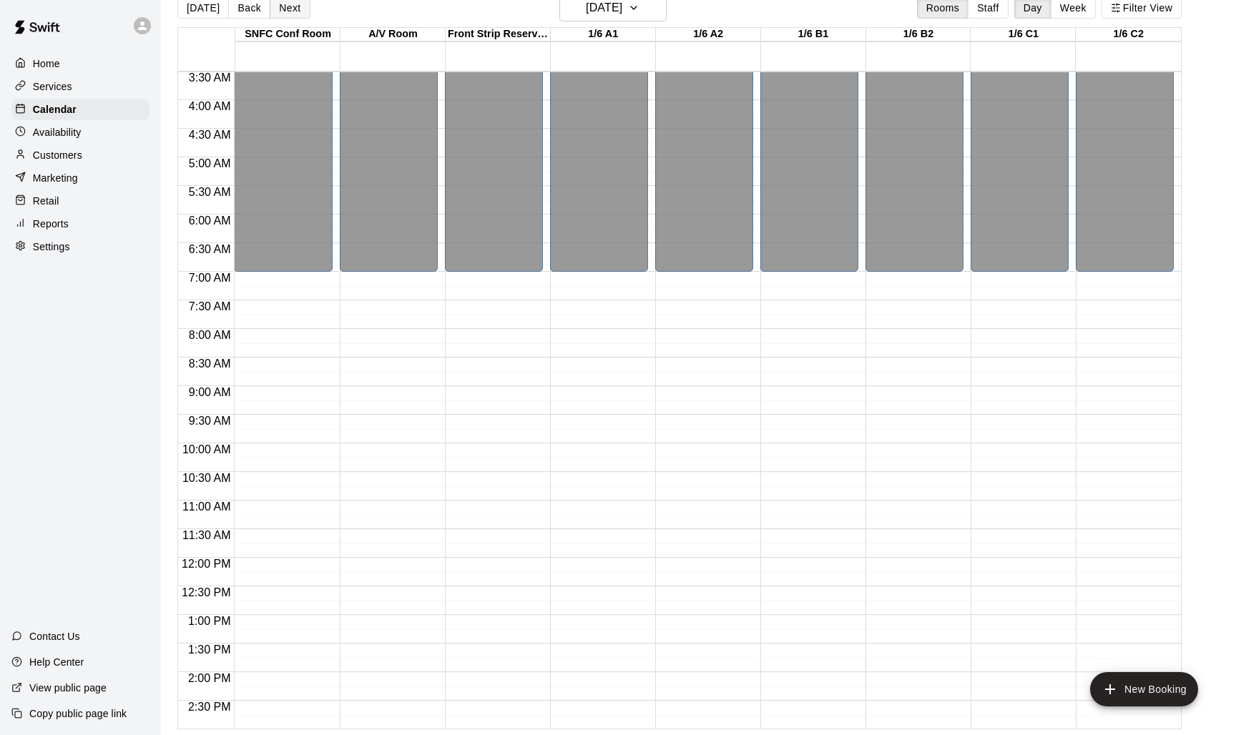
click at [291, 9] on button "Next" at bounding box center [290, 7] width 40 height 21
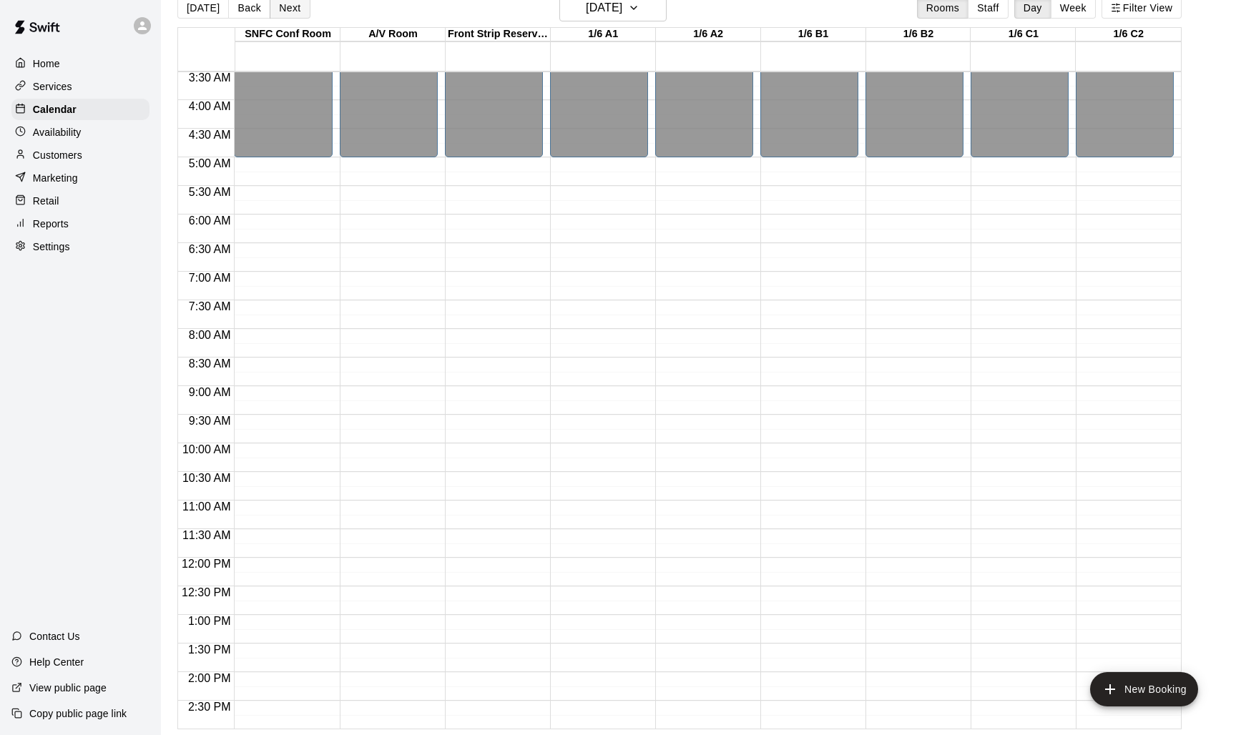
click at [291, 9] on button "Next" at bounding box center [290, 7] width 40 height 21
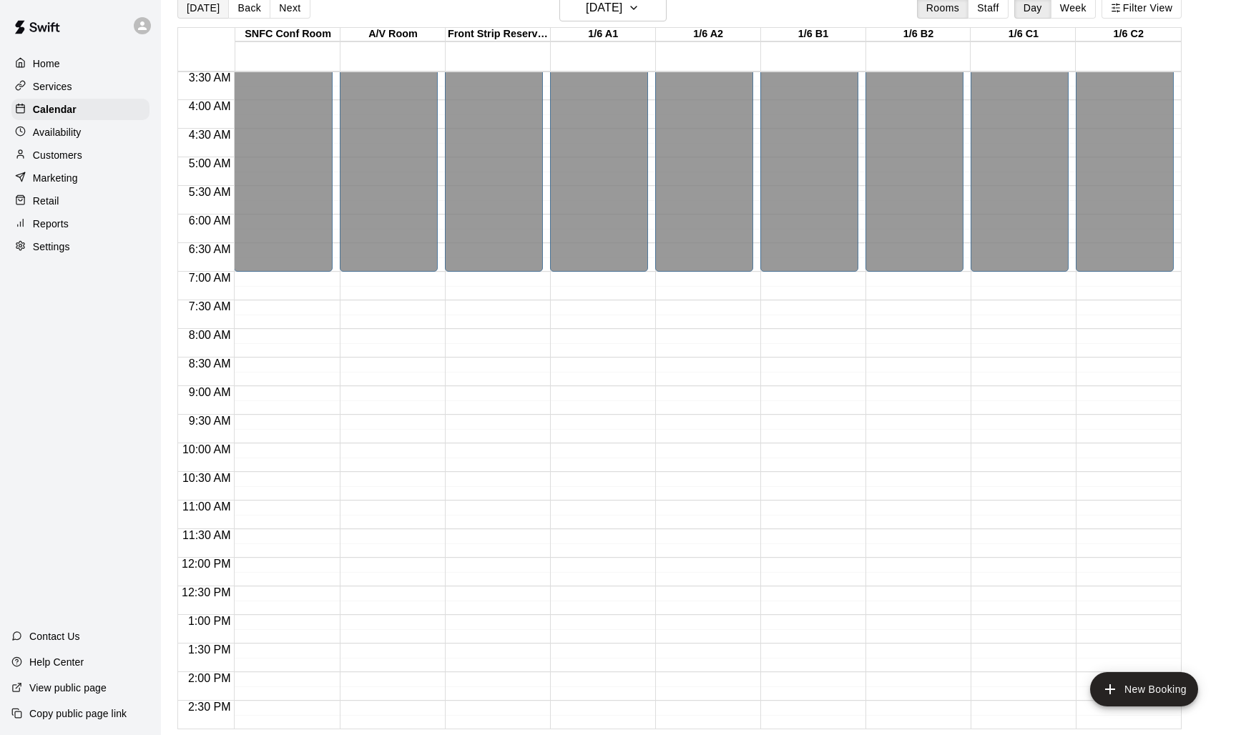
click at [210, 14] on button "[DATE]" at bounding box center [203, 7] width 52 height 21
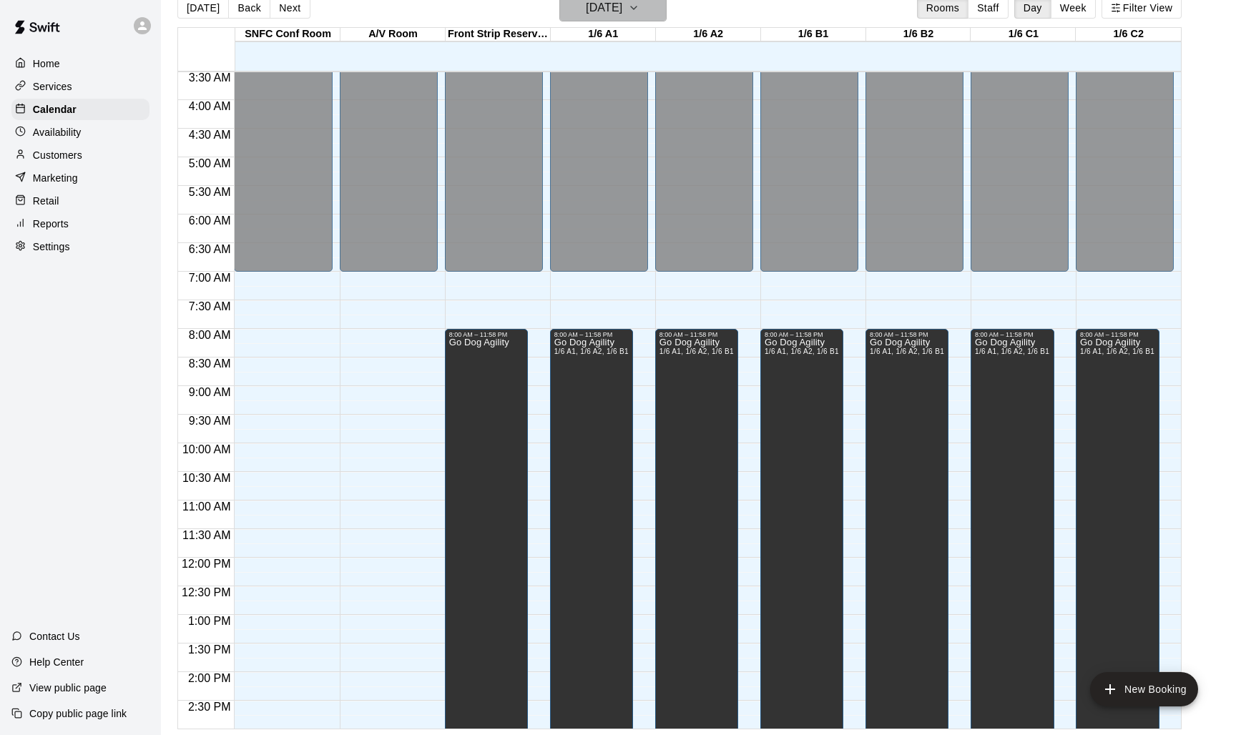
click at [616, 18] on h6 "[DATE]" at bounding box center [604, 8] width 36 height 20
